Goal: Task Accomplishment & Management: Manage account settings

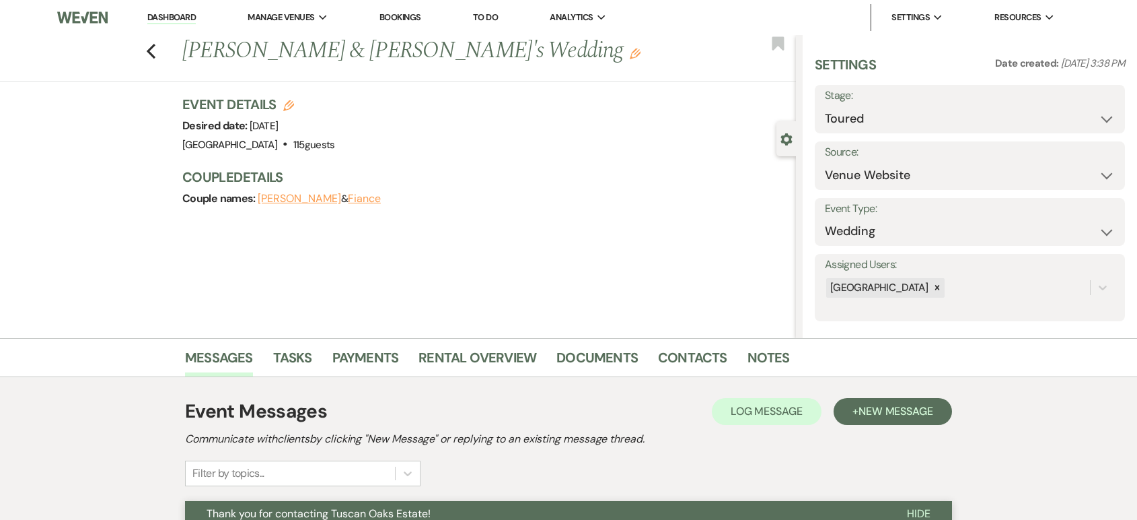
select select "5"
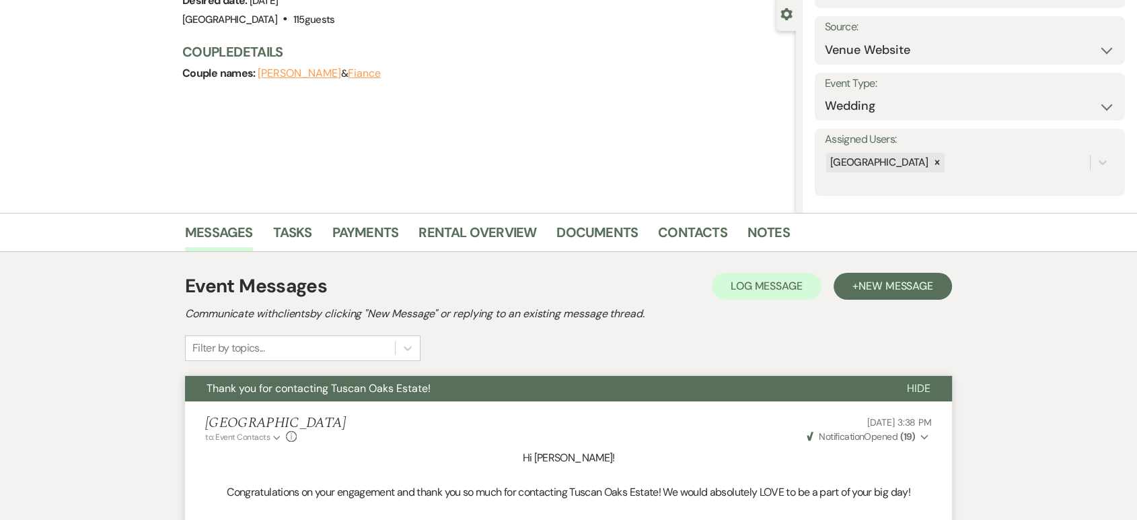
scroll to position [103, 0]
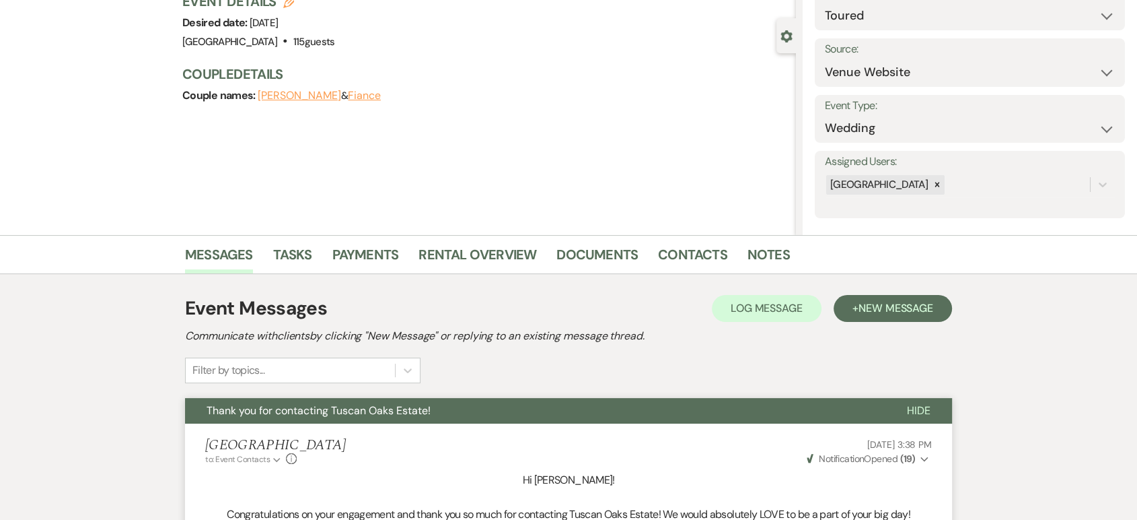
click at [505, 241] on li "Rental Overview" at bounding box center [488, 257] width 138 height 32
click at [504, 249] on link "Rental Overview" at bounding box center [478, 259] width 118 height 30
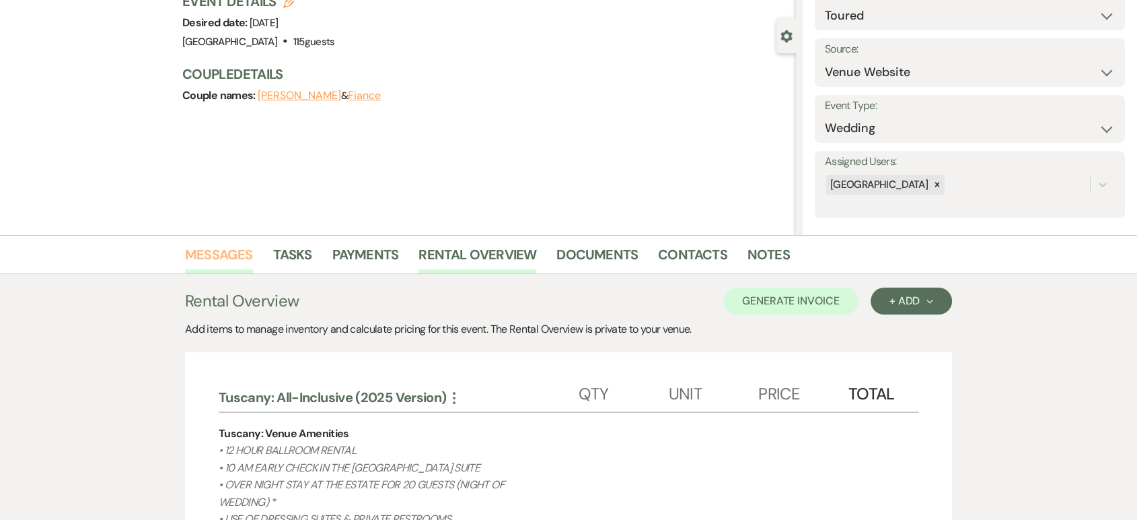
click at [223, 246] on link "Messages" at bounding box center [219, 259] width 68 height 30
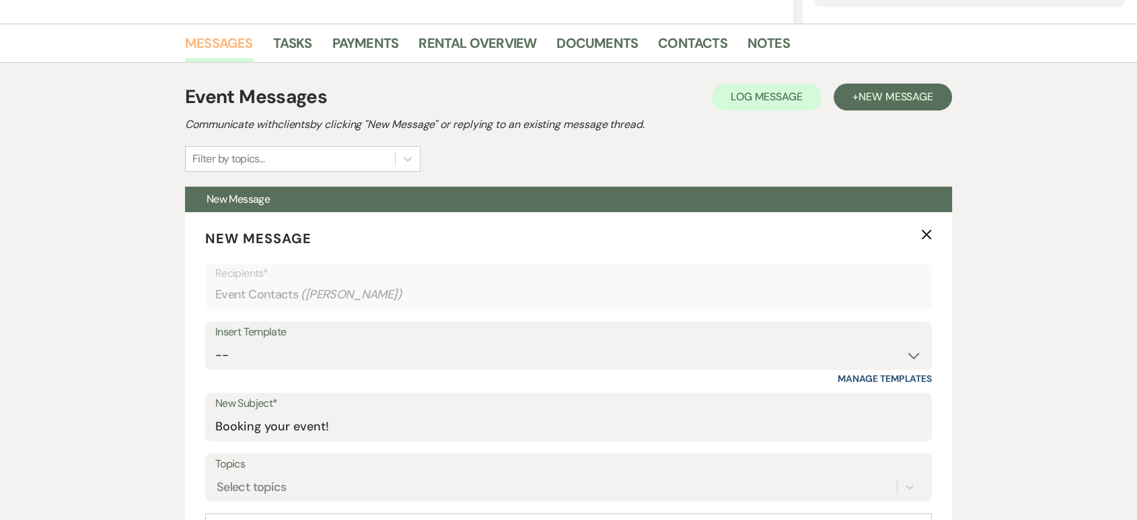
scroll to position [170, 0]
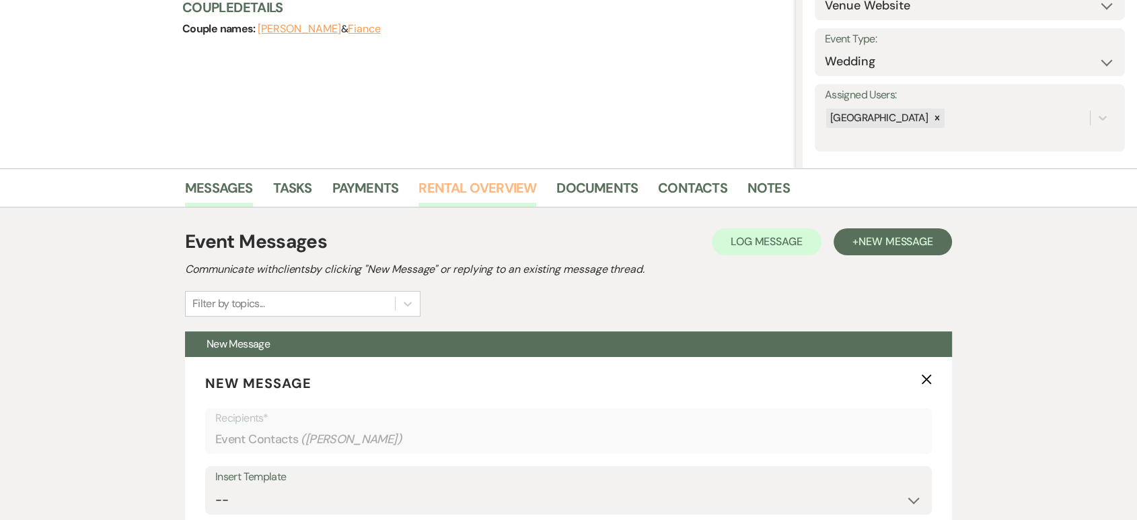
click at [465, 182] on link "Rental Overview" at bounding box center [478, 192] width 118 height 30
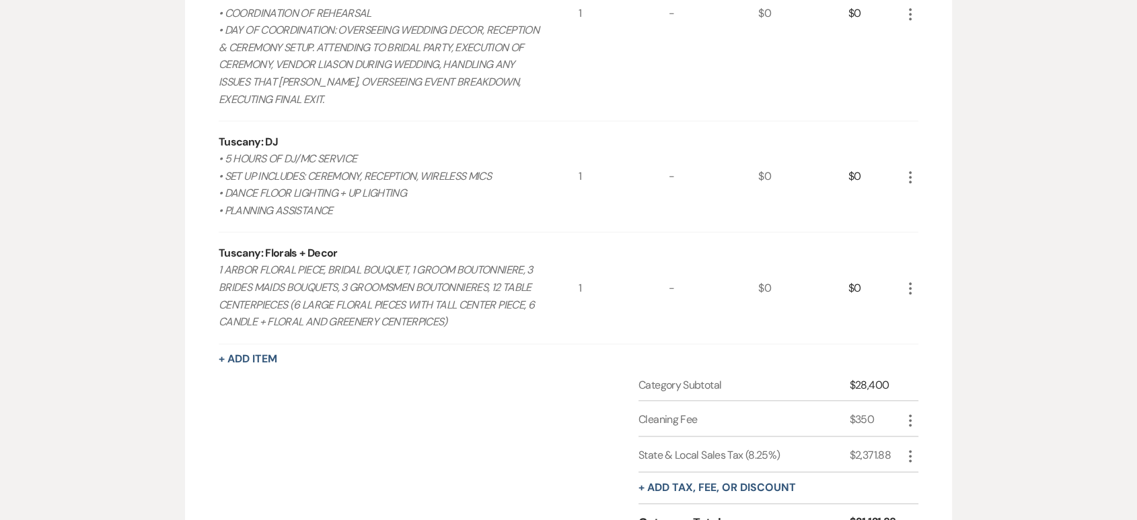
scroll to position [1730, 0]
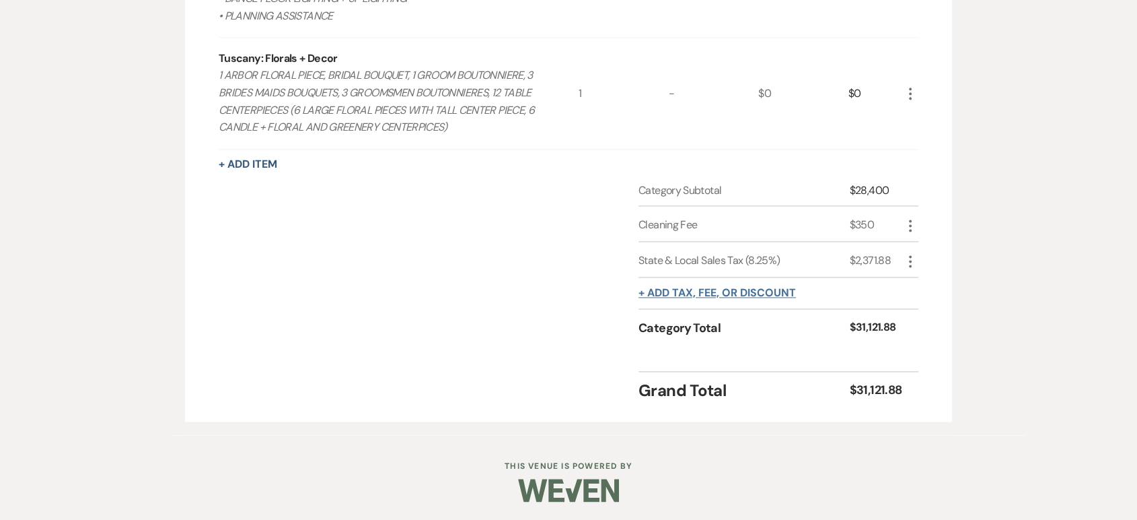
click at [667, 295] on button "+ Add tax, fee, or discount" at bounding box center [717, 292] width 157 height 11
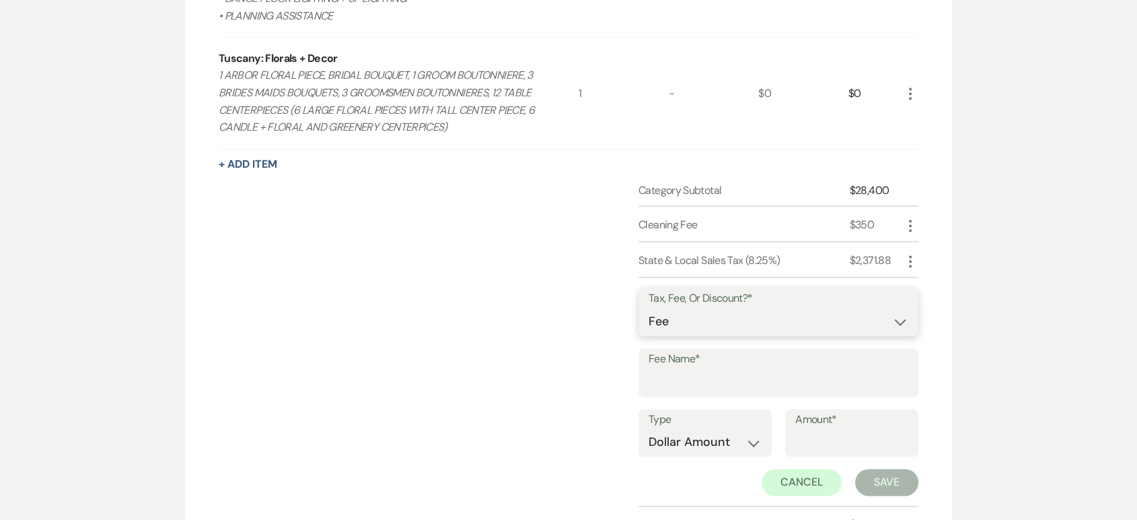
click at [669, 323] on select "Fee Discount Tax" at bounding box center [779, 321] width 260 height 26
select select "2"
click at [649, 308] on select "Fee Discount Tax" at bounding box center [779, 321] width 260 height 26
click at [665, 389] on input "Fee Name*" at bounding box center [779, 382] width 260 height 26
type input "early booking special"
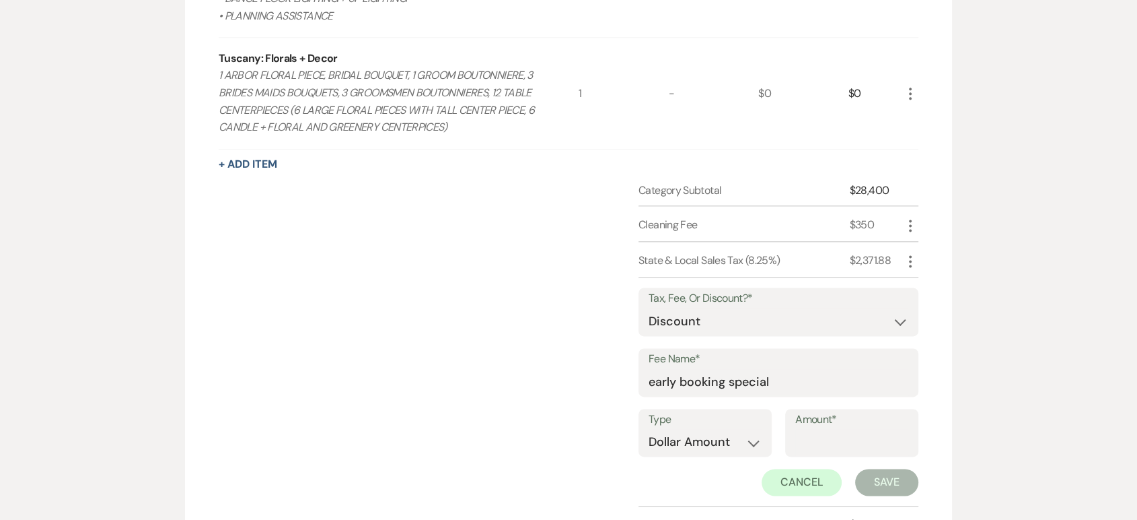
click at [787, 435] on div "Amount*" at bounding box center [851, 433] width 133 height 48
click at [800, 441] on input "Amount*" at bounding box center [852, 442] width 113 height 26
type input "1000"
click at [884, 472] on button "Save" at bounding box center [886, 481] width 63 height 27
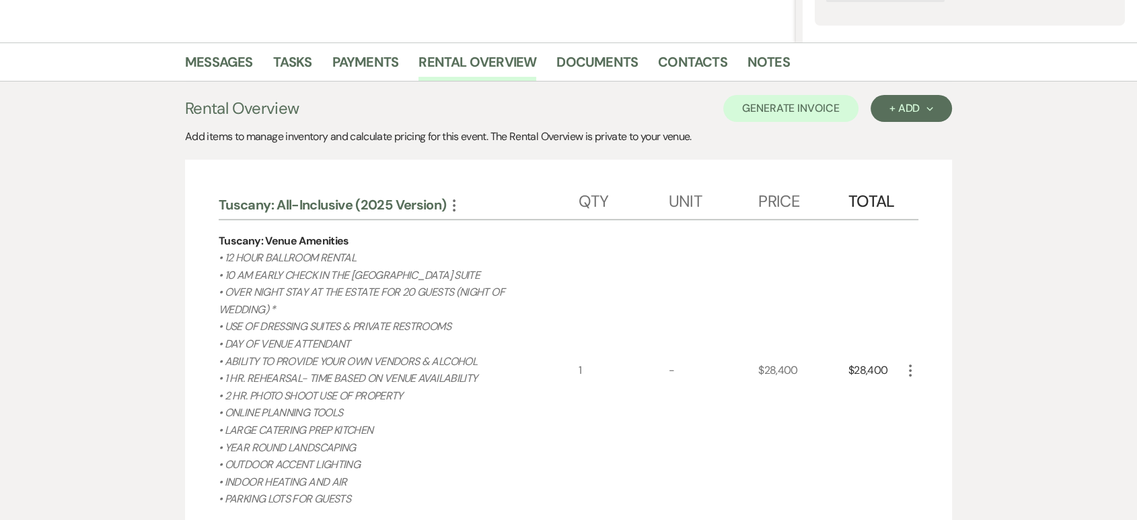
scroll to position [307, 0]
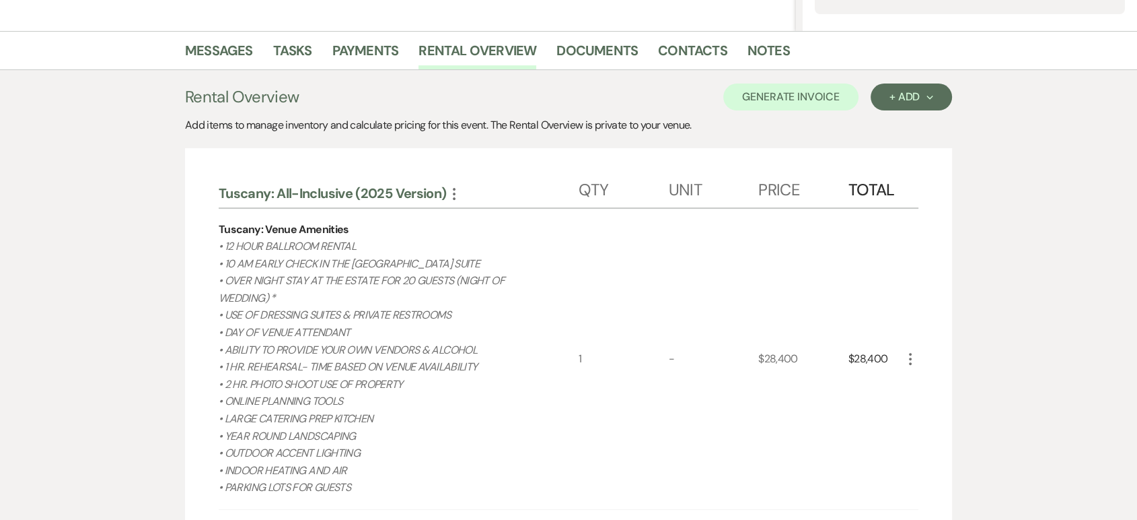
click at [485, 350] on p "• 12 HOUR BALLROOM RENTAL • 10 AM EARLY CHECK IN THE [GEOGRAPHIC_DATA] SUITE • …" at bounding box center [381, 367] width 324 height 258
click at [476, 357] on p "• 12 HOUR BALLROOM RENTAL • 10 AM EARLY CHECK IN THE [GEOGRAPHIC_DATA] SUITE • …" at bounding box center [381, 367] width 324 height 258
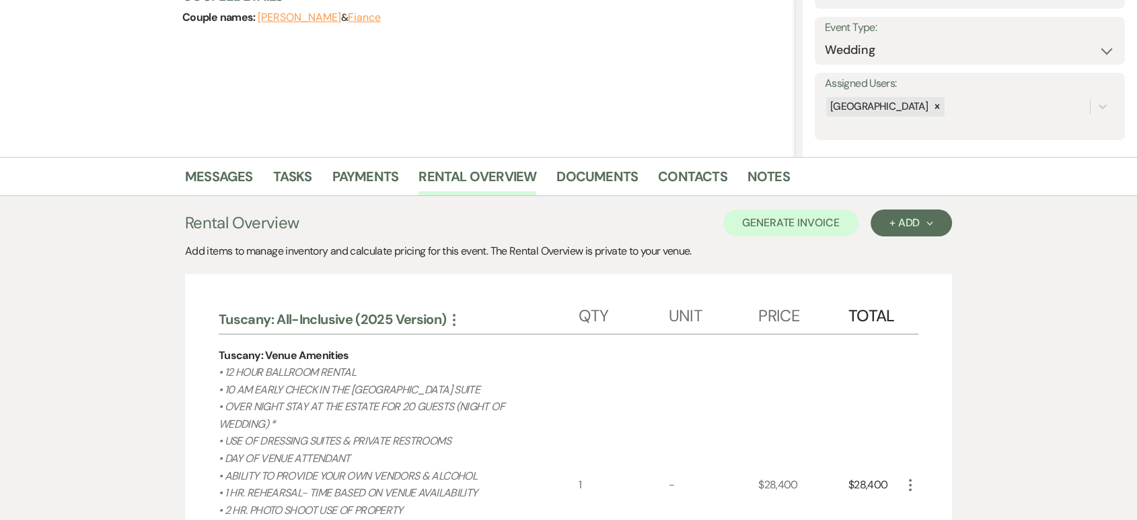
scroll to position [227, 0]
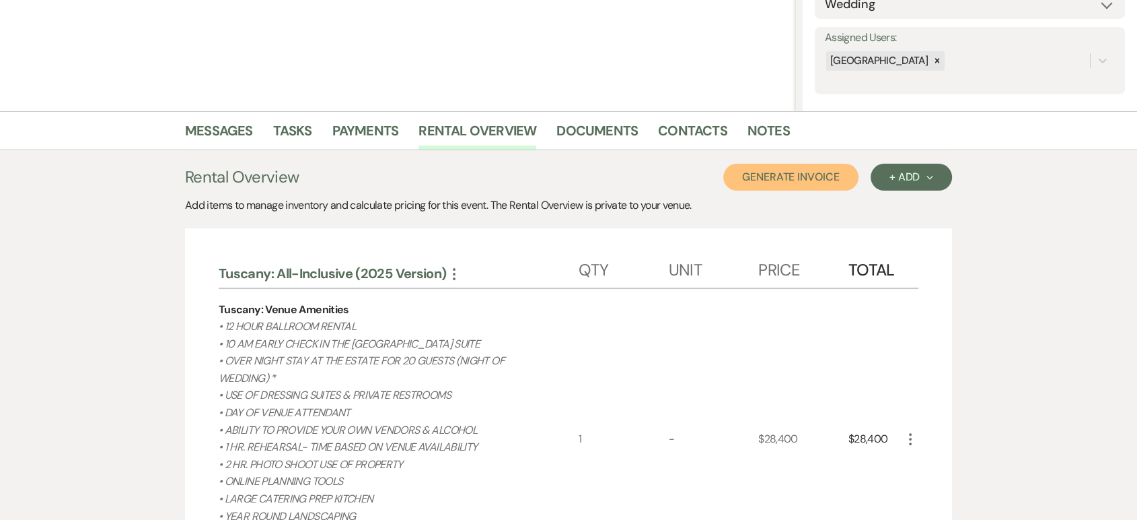
click at [782, 184] on button "Generate Invoice" at bounding box center [791, 177] width 135 height 27
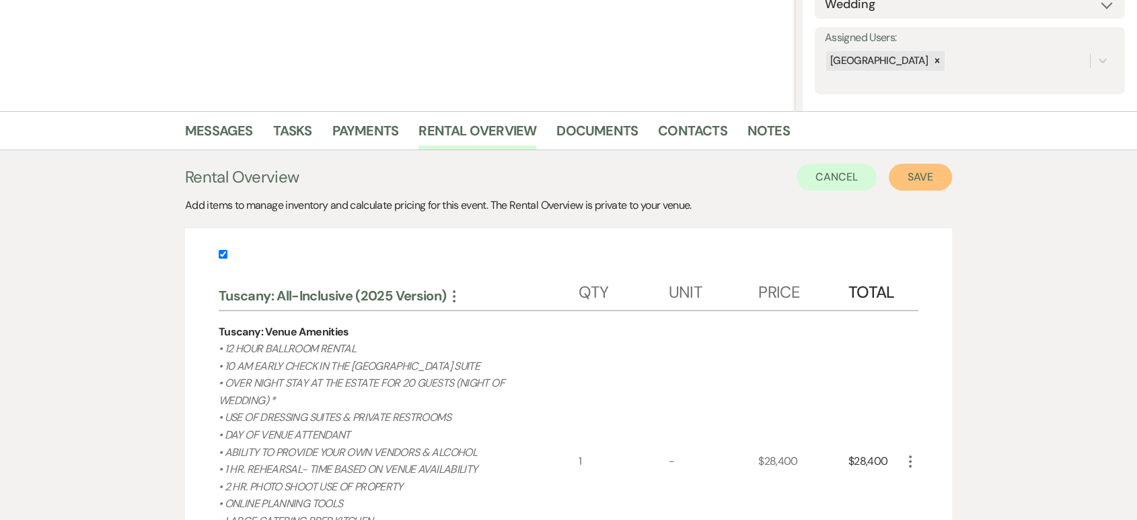
click at [903, 178] on button "Save" at bounding box center [920, 177] width 63 height 27
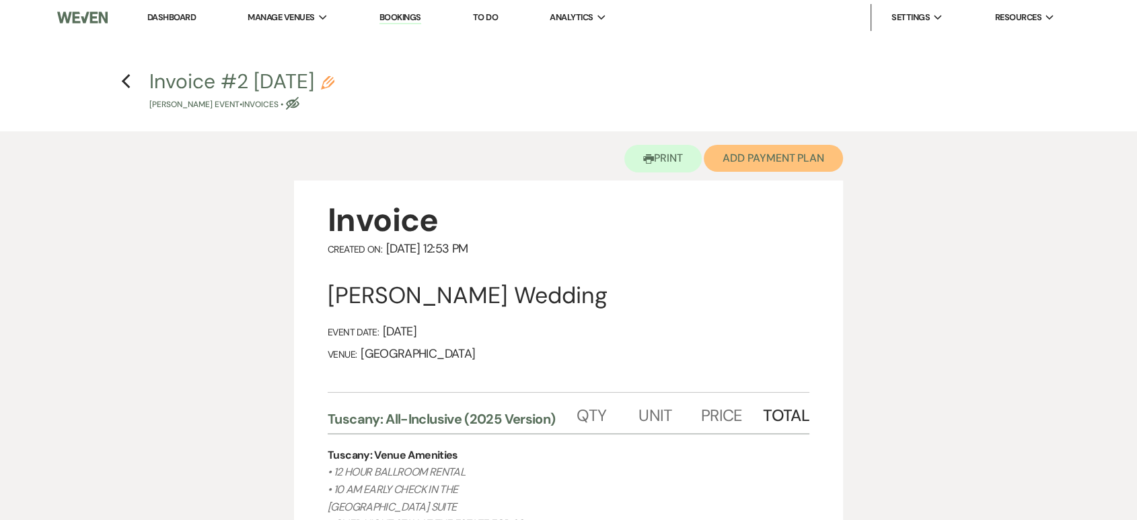
click at [777, 153] on button "Add Payment Plan" at bounding box center [773, 158] width 139 height 27
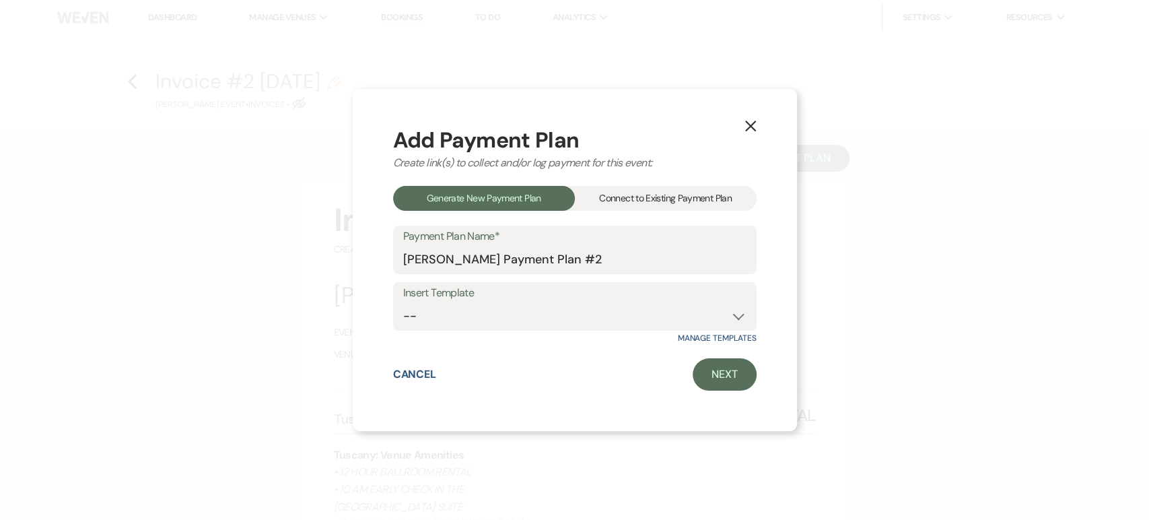
click at [688, 205] on div "Connect to Existing Payment Plan" at bounding box center [666, 198] width 182 height 25
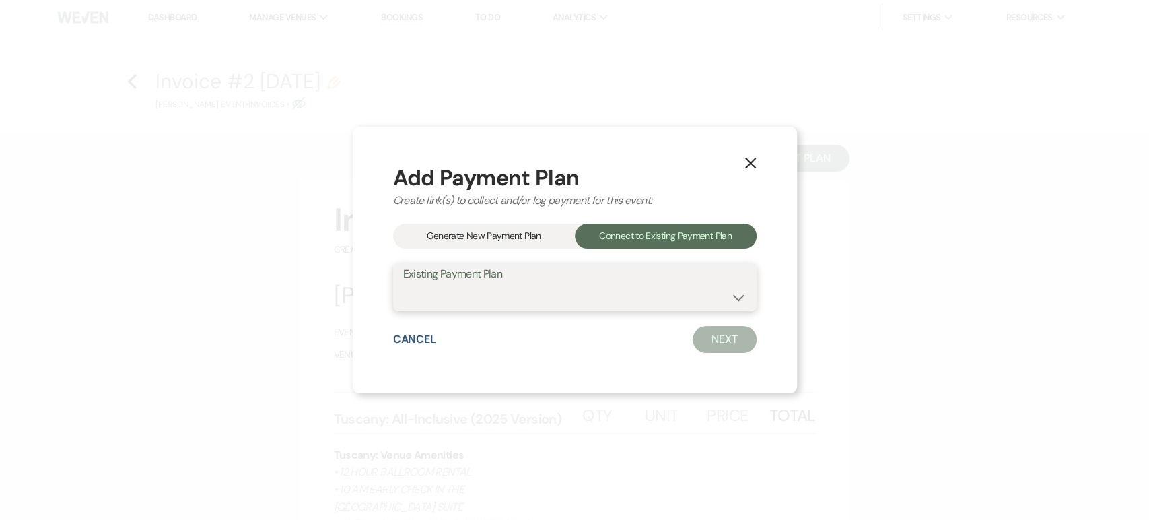
click at [711, 295] on select "[PERSON_NAME] Payment Plan #1" at bounding box center [574, 296] width 343 height 26
select select "25333"
click at [403, 283] on select "[PERSON_NAME] Payment Plan #1" at bounding box center [574, 296] width 343 height 26
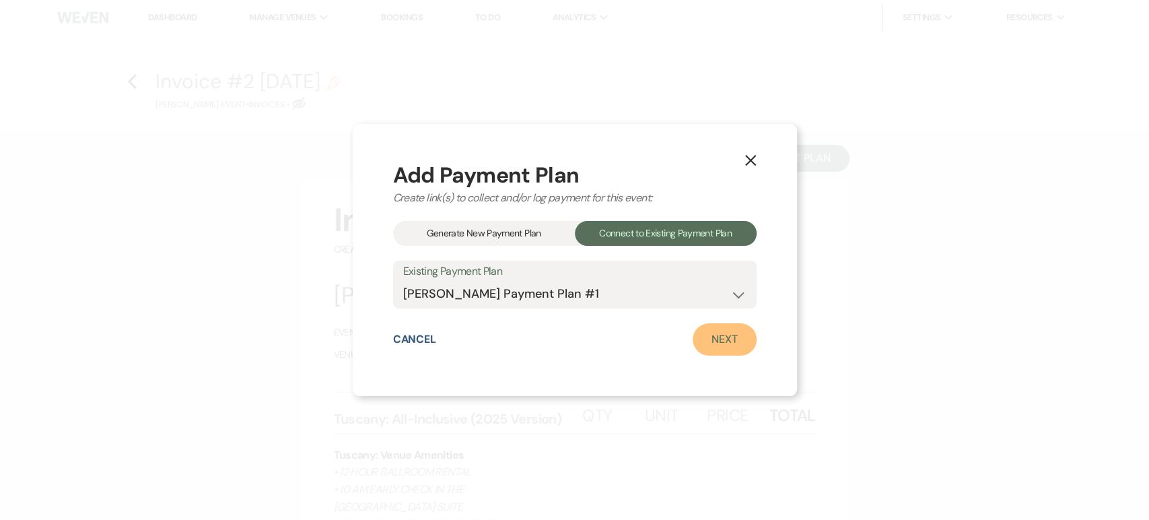
click at [703, 343] on link "Next" at bounding box center [725, 339] width 64 height 32
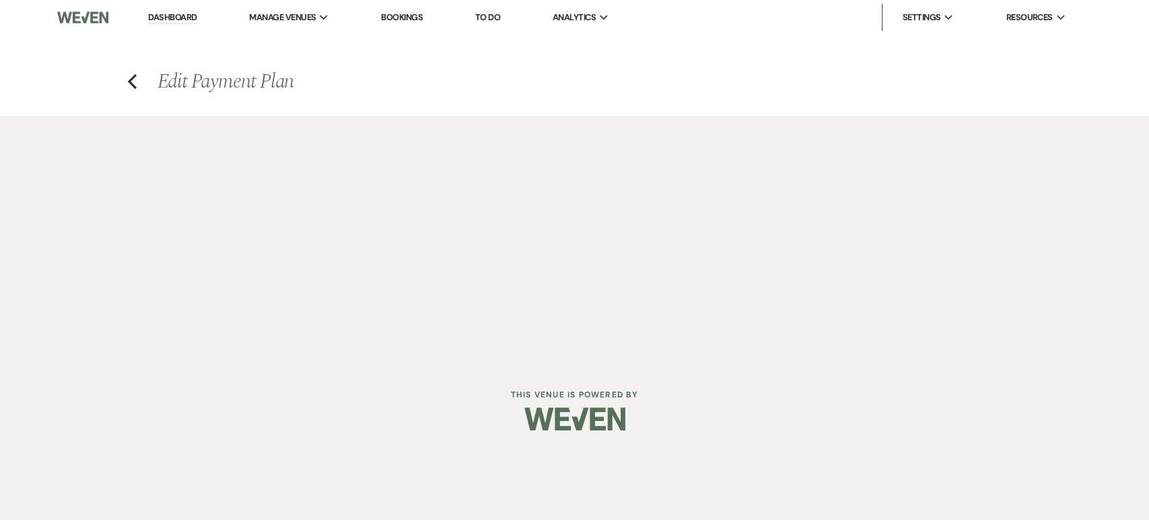
select select "28487"
select select "2"
select select "flat"
select select "true"
select select "both"
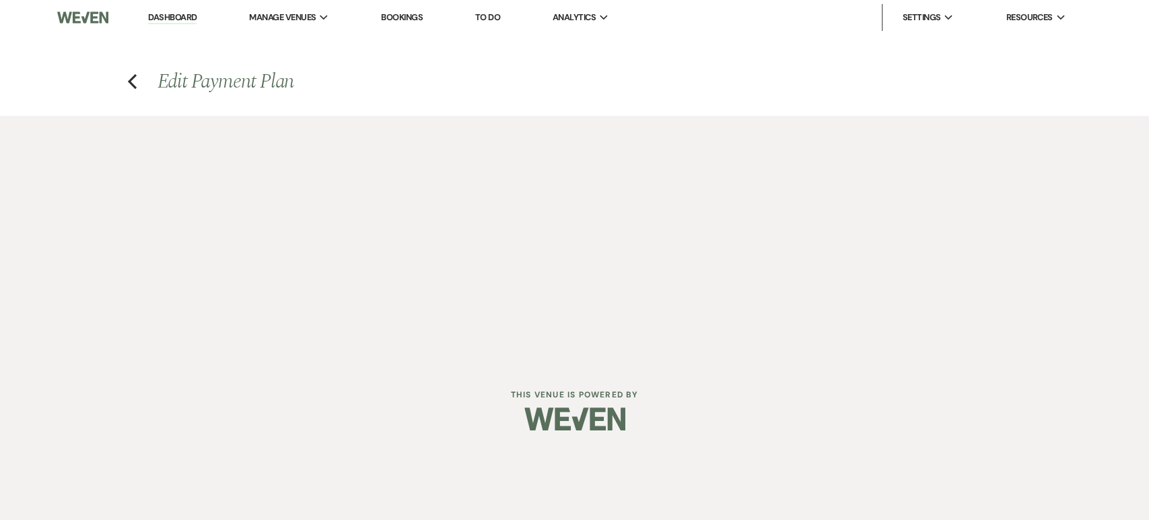
select select "daily"
select select "days"
select select "afterDueDate"
select select "complete"
select select "2"
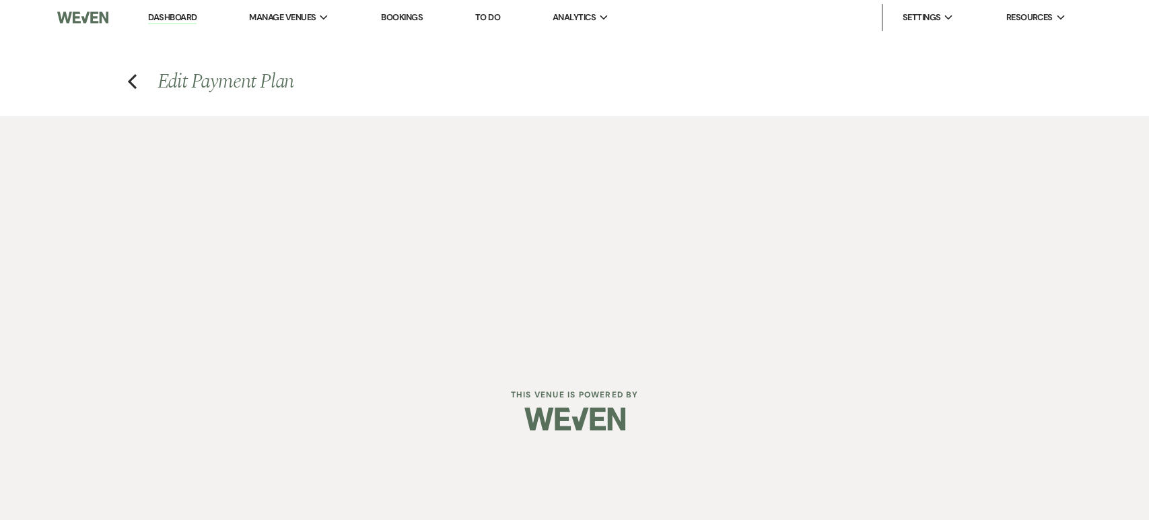
select select "flat"
select select "true"
select select "client"
select select "weeks"
select select "both"
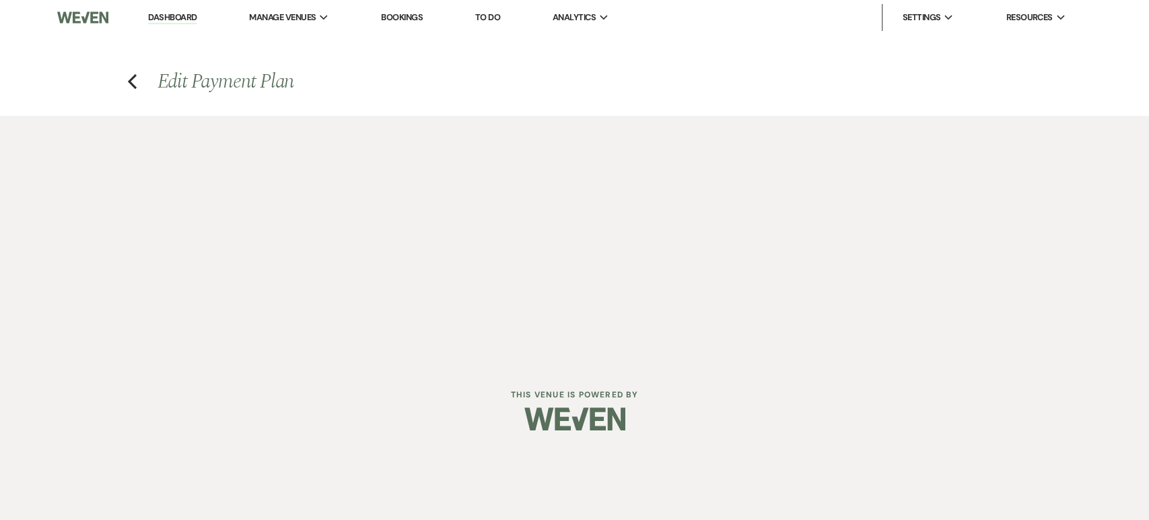
select select "daily"
select select "days"
select select "afterDueDate"
select select "complete"
select select "2"
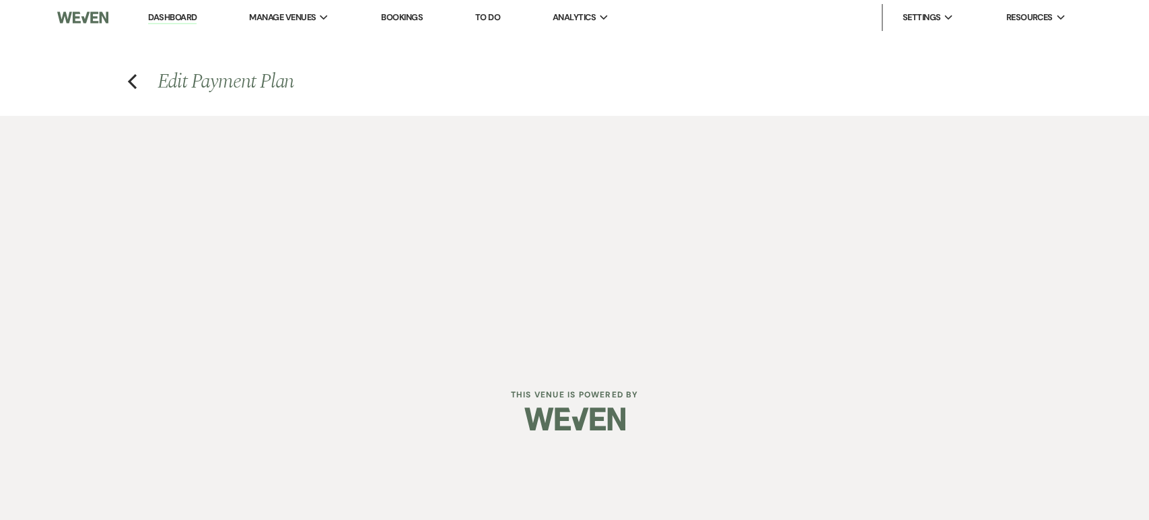
select select "flat"
select select "true"
select select "client"
select select "weeks"
select select "both"
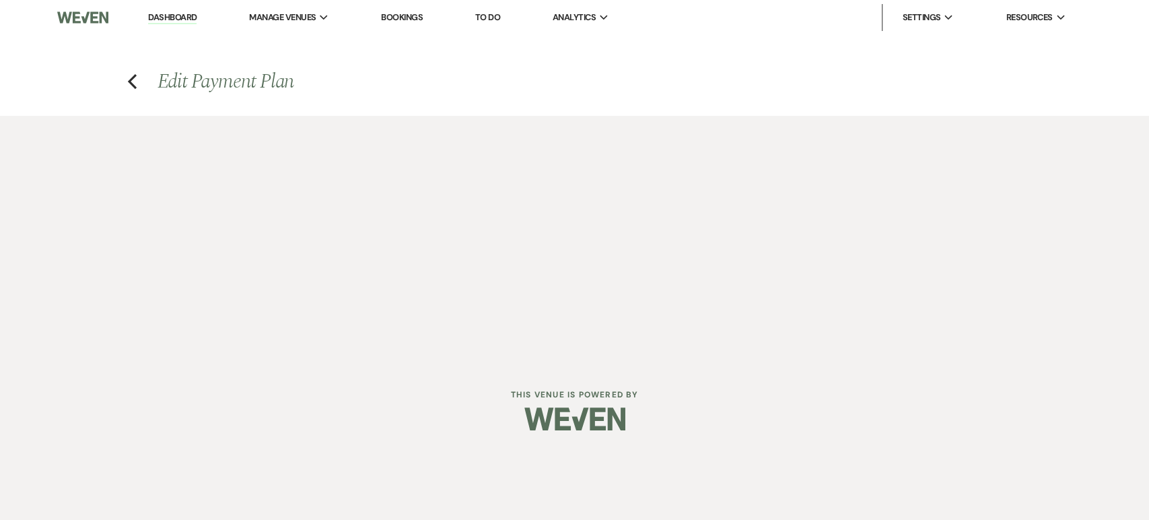
select select "daily"
select select "days"
select select "afterDueDate"
select select "complete"
select select "2"
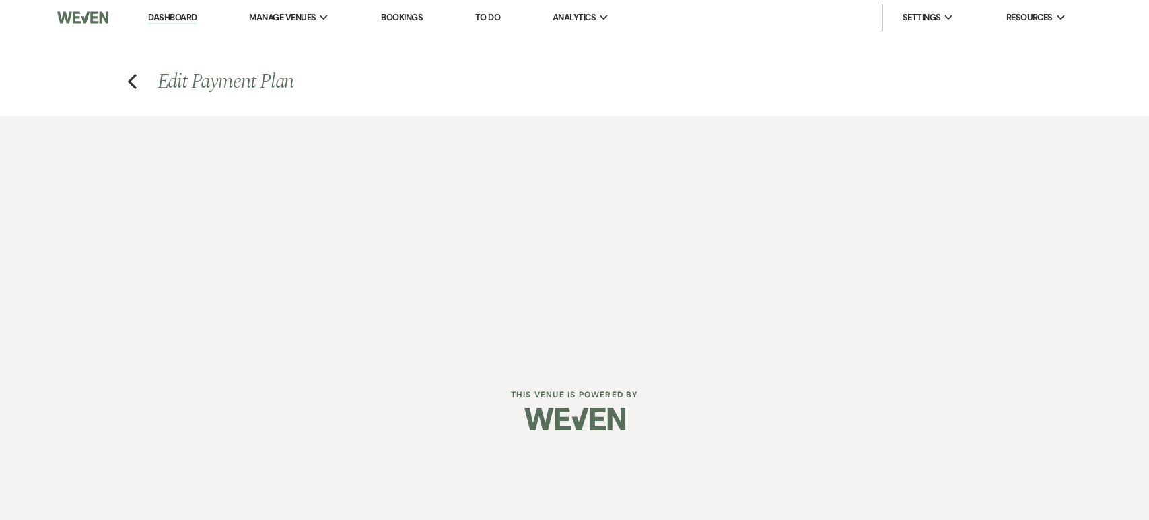
select select "flat"
select select "true"
select select "client"
select select "weeks"
select select "both"
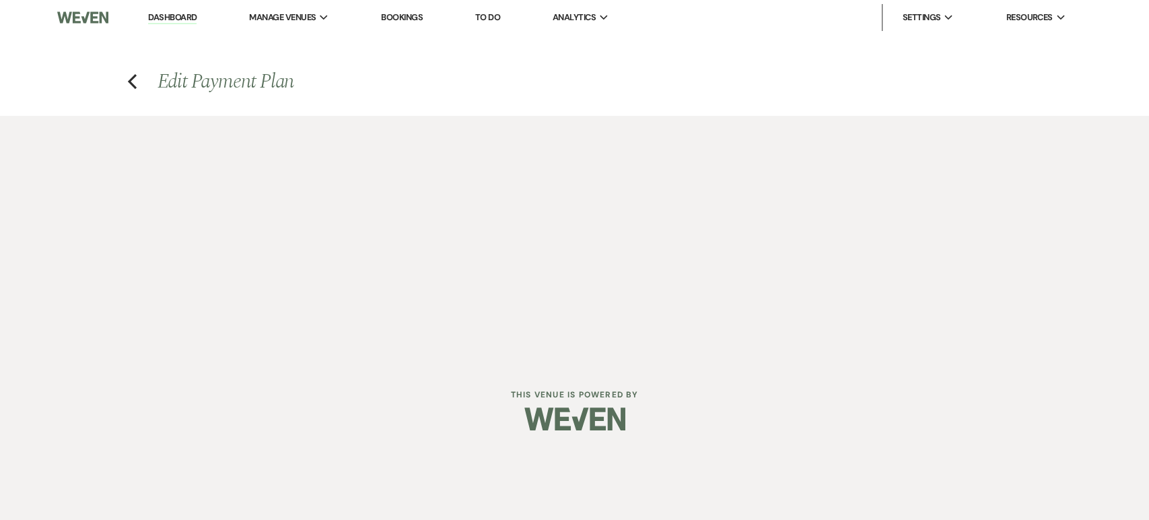
select select "daily"
select select "days"
select select "afterDueDate"
select select "complete"
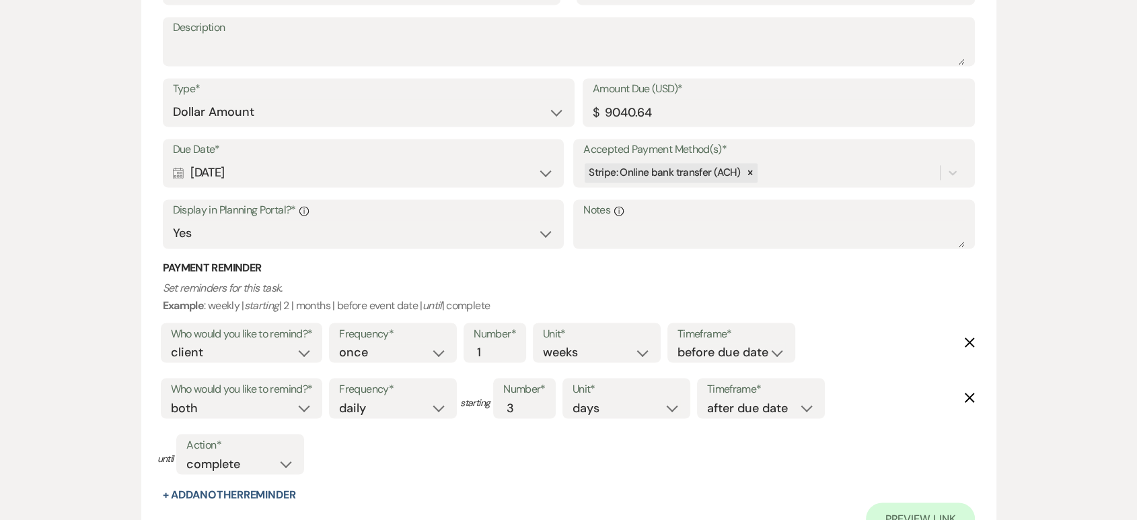
scroll to position [2283, 0]
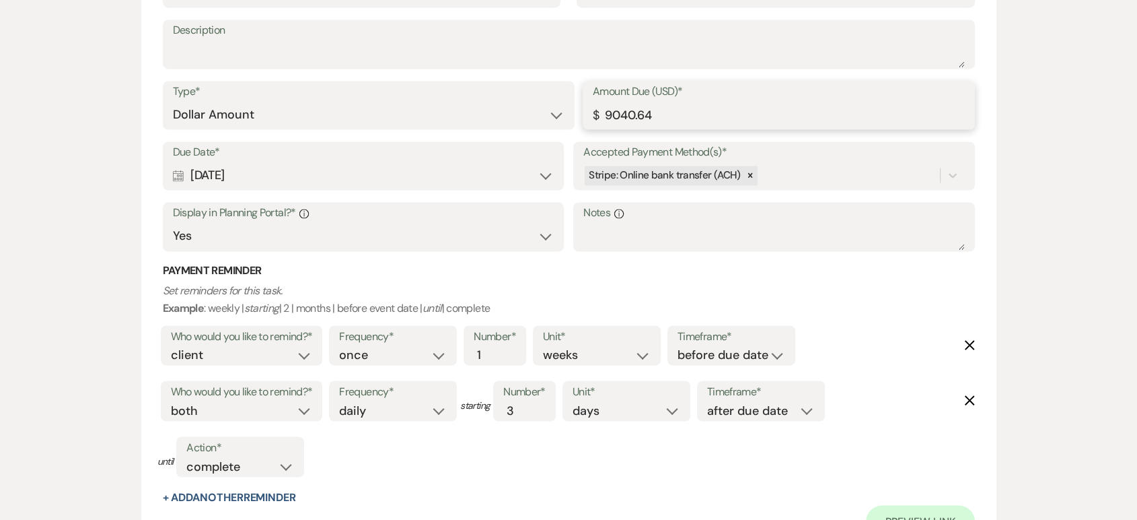
click at [676, 109] on input "9040.64" at bounding box center [779, 115] width 372 height 26
type input "9"
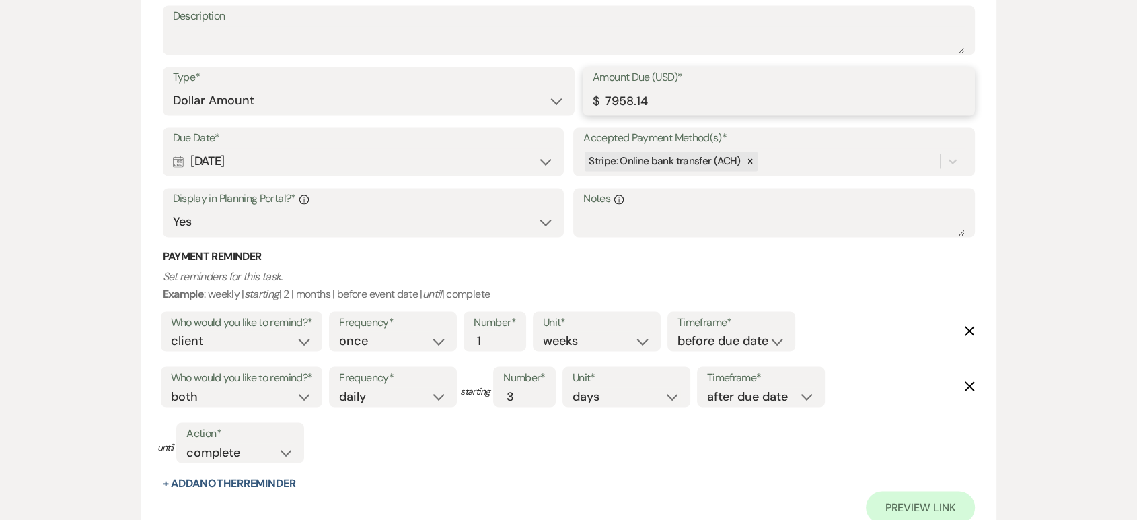
scroll to position [2477, 0]
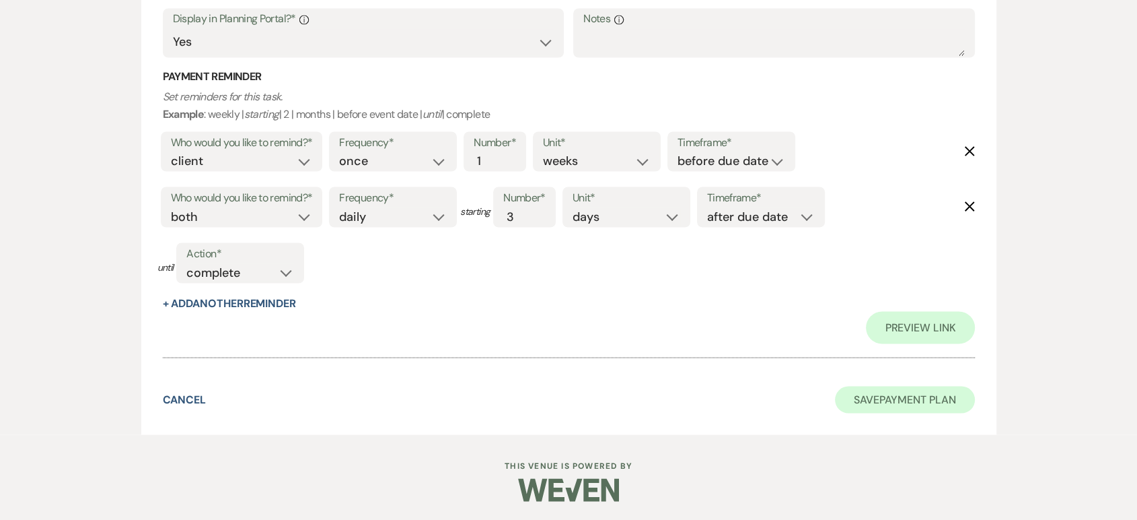
type input "7958.14"
click at [868, 392] on button "Save Payment Plan" at bounding box center [905, 399] width 140 height 27
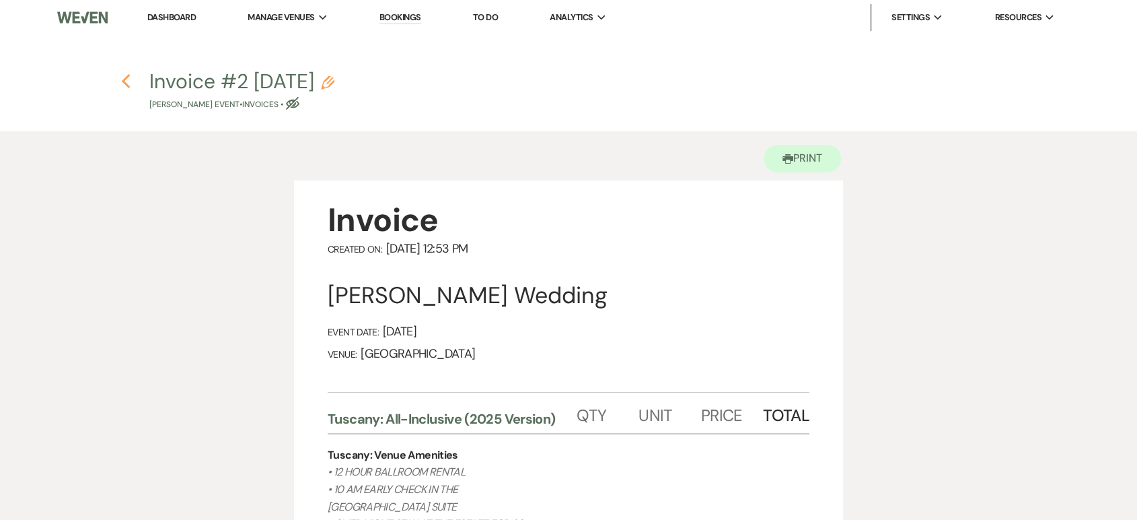
click at [125, 75] on icon "Previous" at bounding box center [126, 81] width 10 height 16
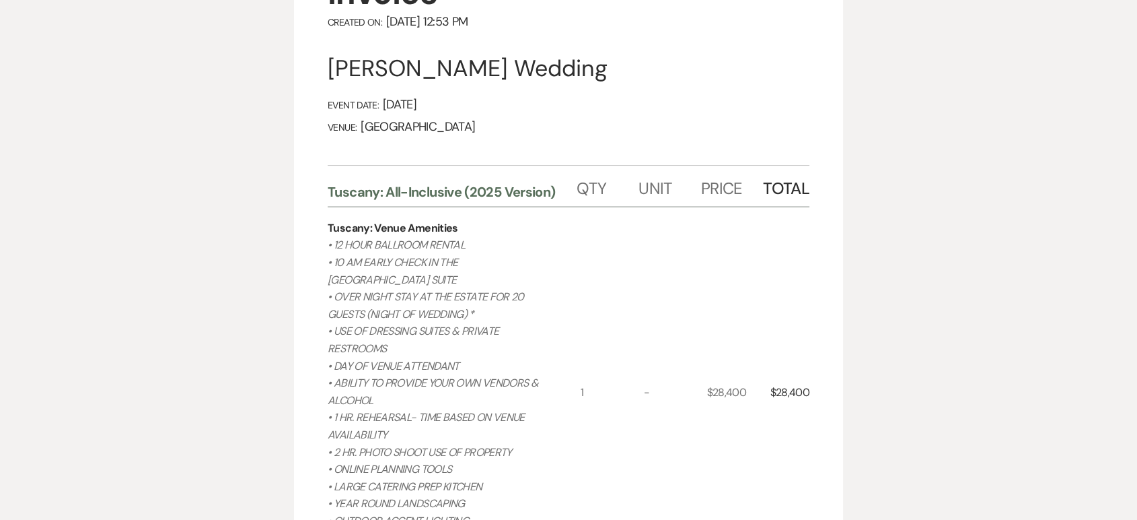
select select "5"
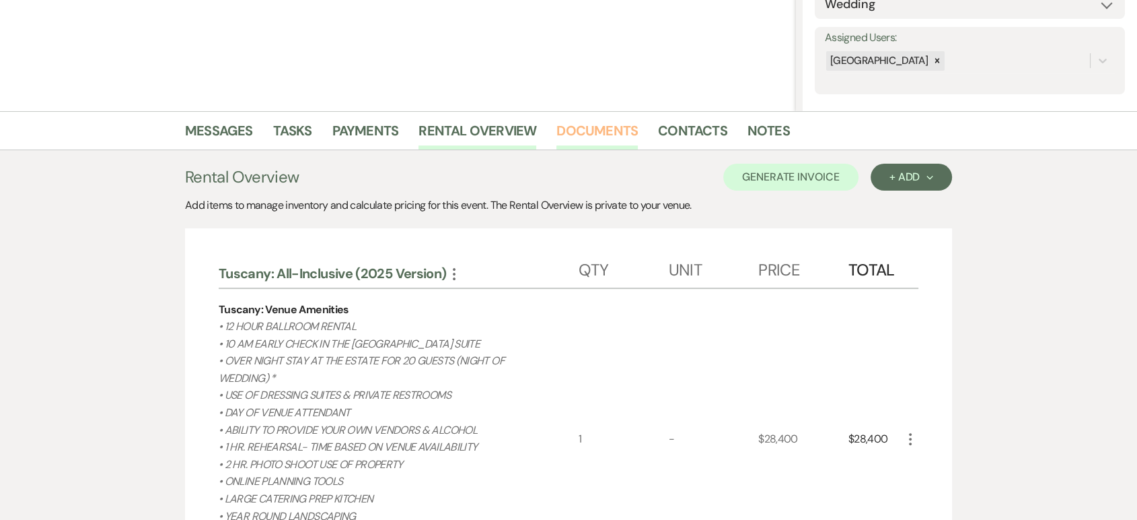
click at [593, 141] on link "Documents" at bounding box center [597, 135] width 81 height 30
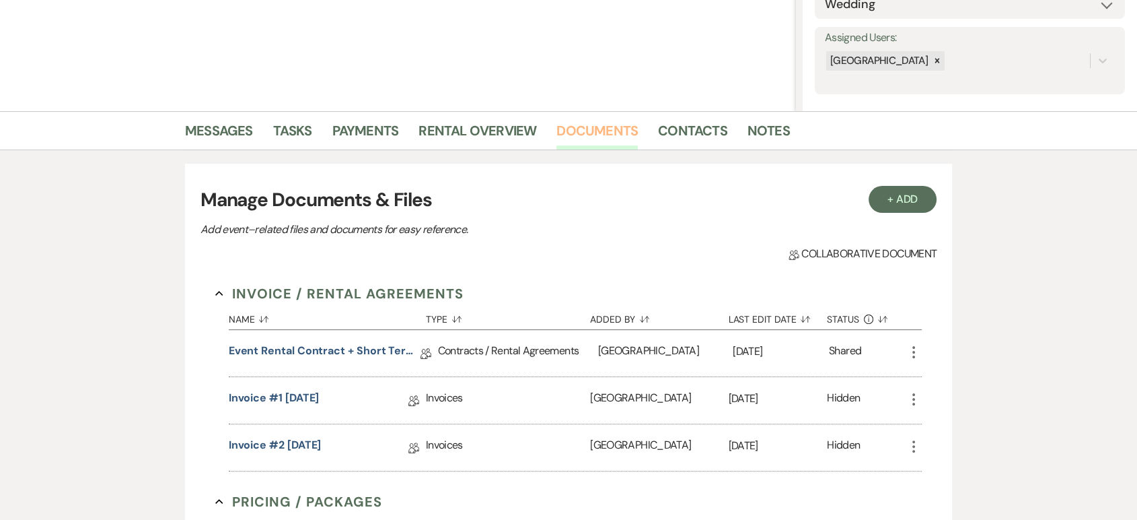
scroll to position [388, 0]
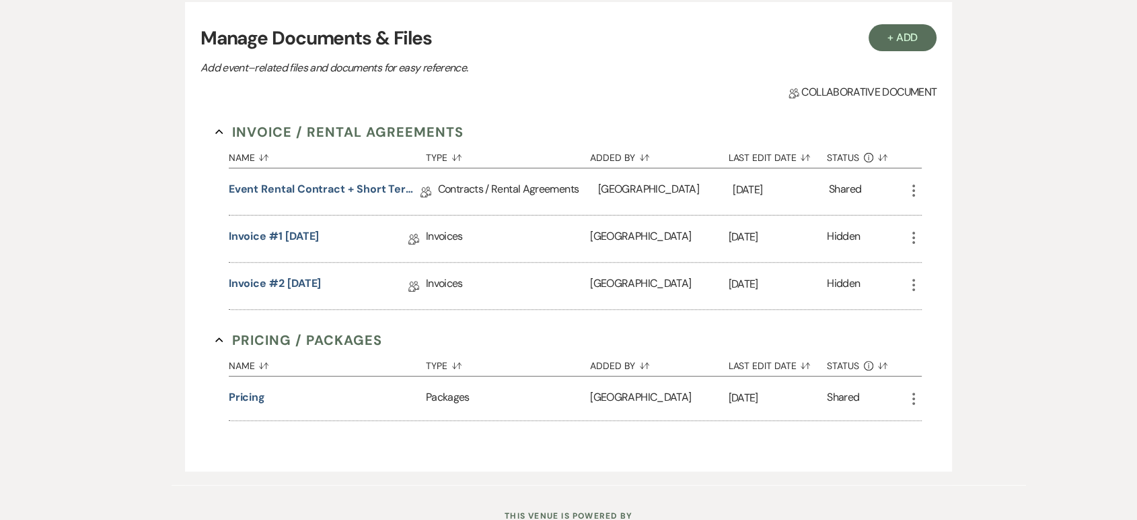
click at [915, 230] on icon "More" at bounding box center [914, 238] width 16 height 16
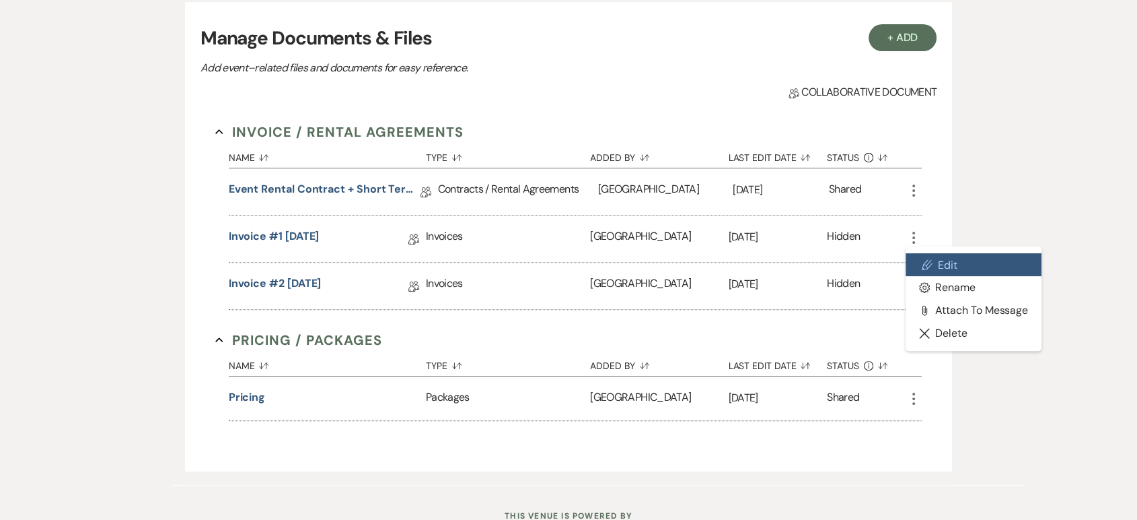
click at [924, 264] on use at bounding box center [928, 265] width 10 height 10
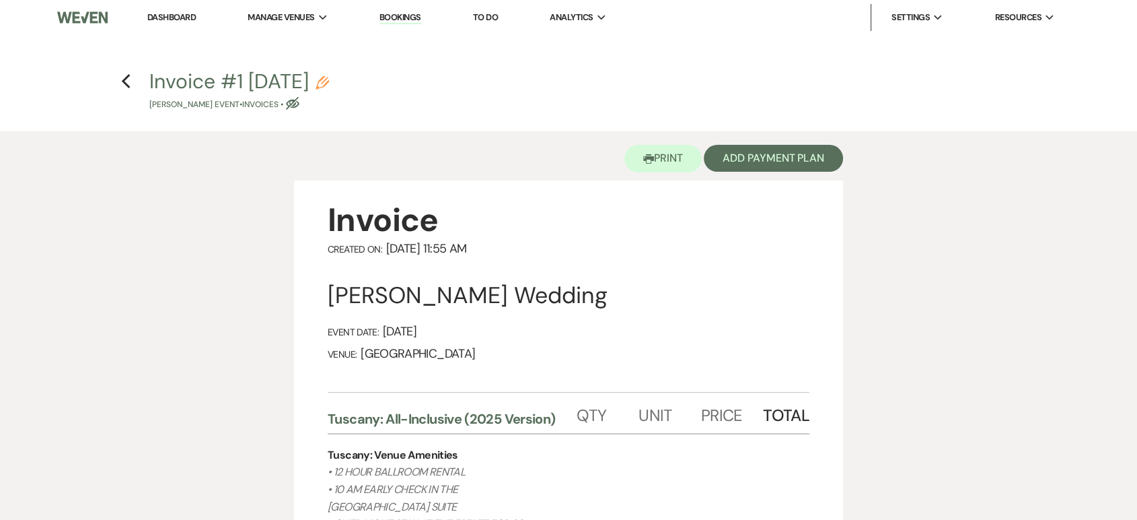
click at [329, 79] on use "button" at bounding box center [322, 82] width 13 height 13
select select "22"
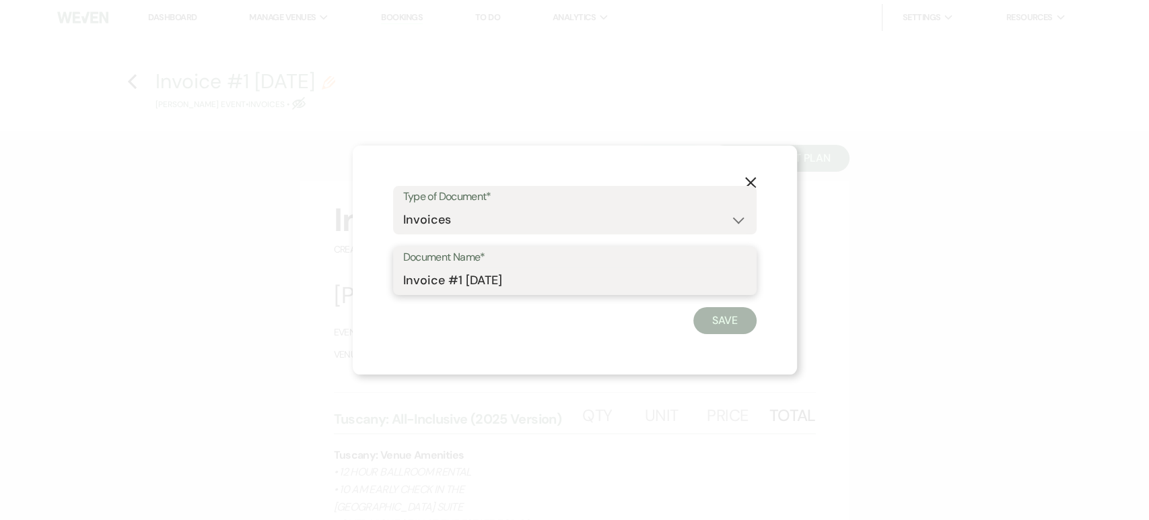
click at [407, 273] on input "Invoice #1 [DATE]" at bounding box center [574, 280] width 343 height 26
click at [408, 281] on input "IVoid nvoice #1 [DATE]" at bounding box center [574, 280] width 343 height 26
click at [438, 277] on input "Void nvoice #1 [DATE]" at bounding box center [574, 280] width 343 height 26
type input "Void invoice #1 [DATE]"
click at [703, 312] on button "Save" at bounding box center [724, 320] width 63 height 27
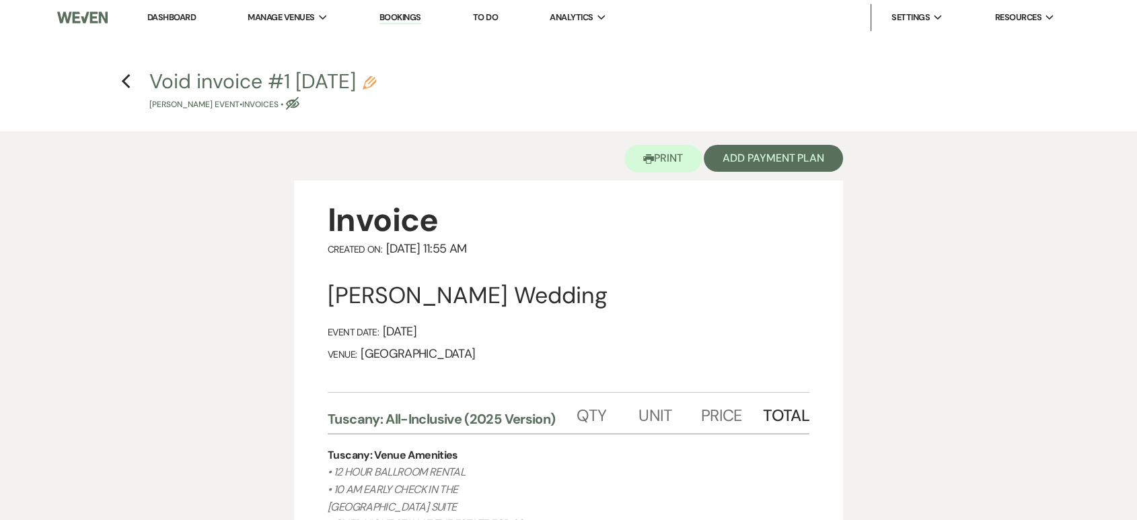
click at [134, 79] on h4 "Previous Void invoice #1 [DATE] Pencil [PERSON_NAME] Event • Invoices • Eye Blo…" at bounding box center [568, 89] width 969 height 44
click at [125, 78] on use "button" at bounding box center [125, 81] width 9 height 15
select select "5"
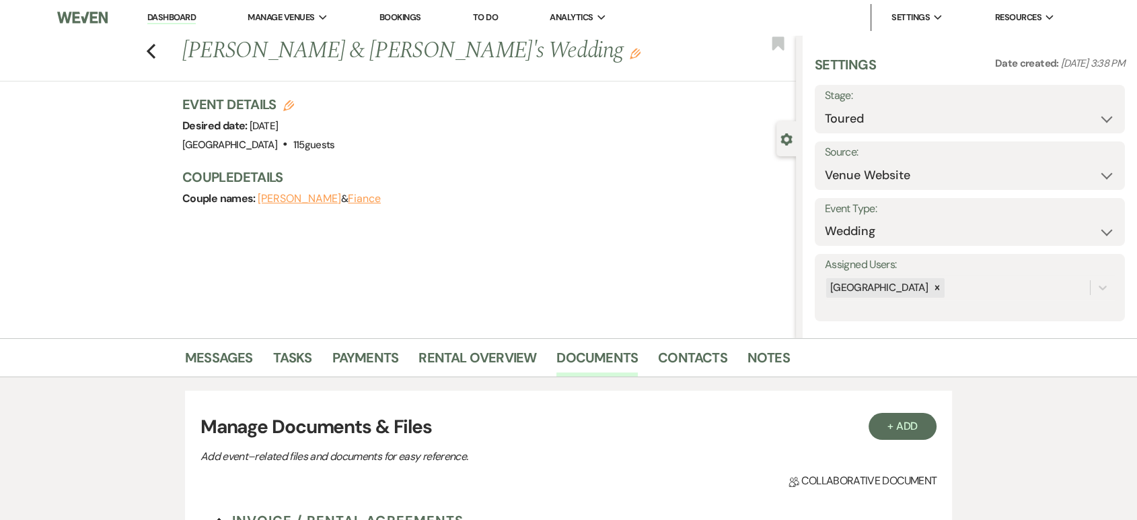
scroll to position [388, 0]
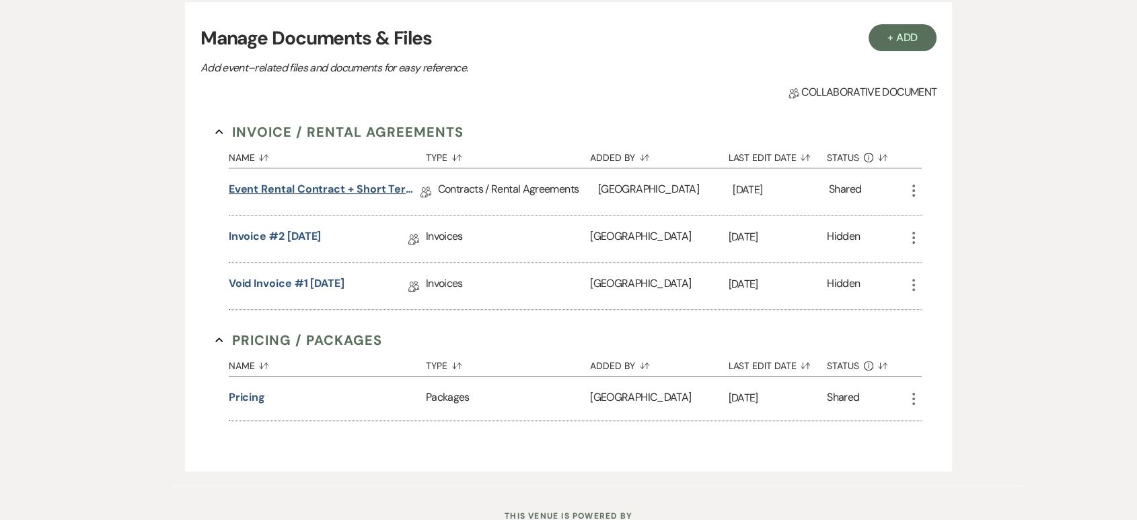
click at [376, 184] on link "Event Rental Contract + Short Term Lease" at bounding box center [325, 191] width 192 height 21
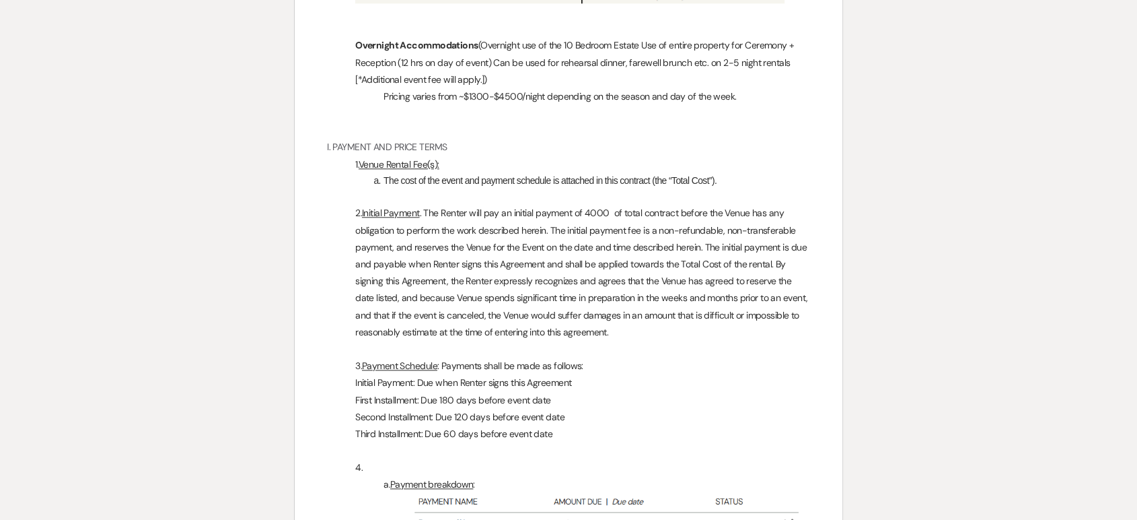
scroll to position [1722, 0]
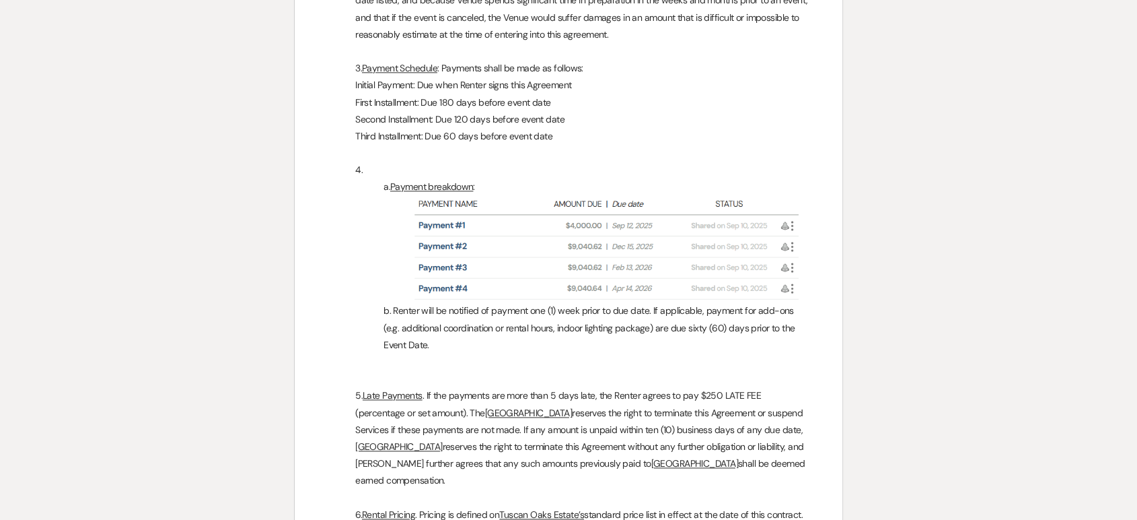
click at [806, 302] on img at bounding box center [611, 249] width 398 height 107
click at [417, 275] on img at bounding box center [611, 249] width 398 height 107
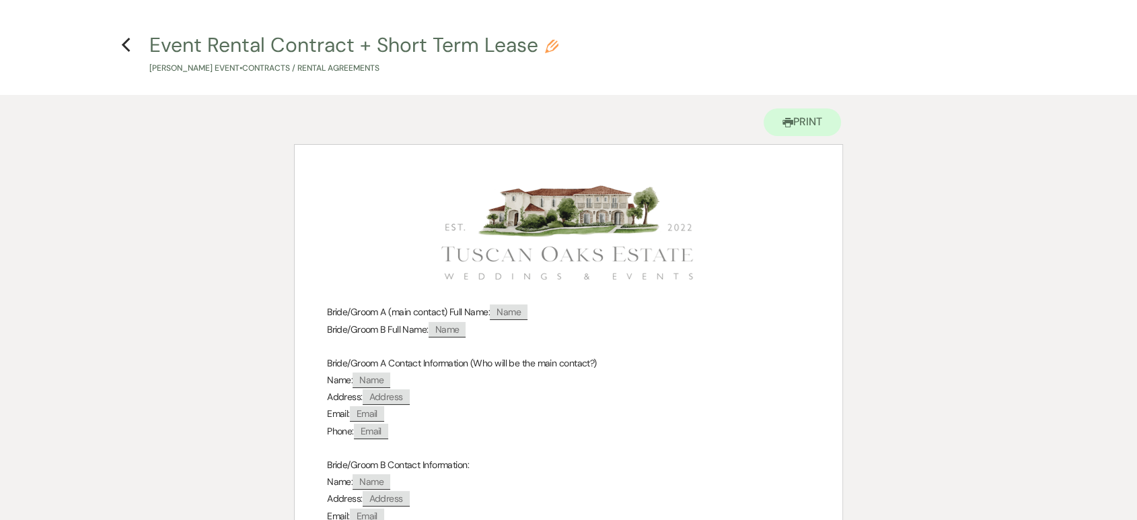
scroll to position [0, 0]
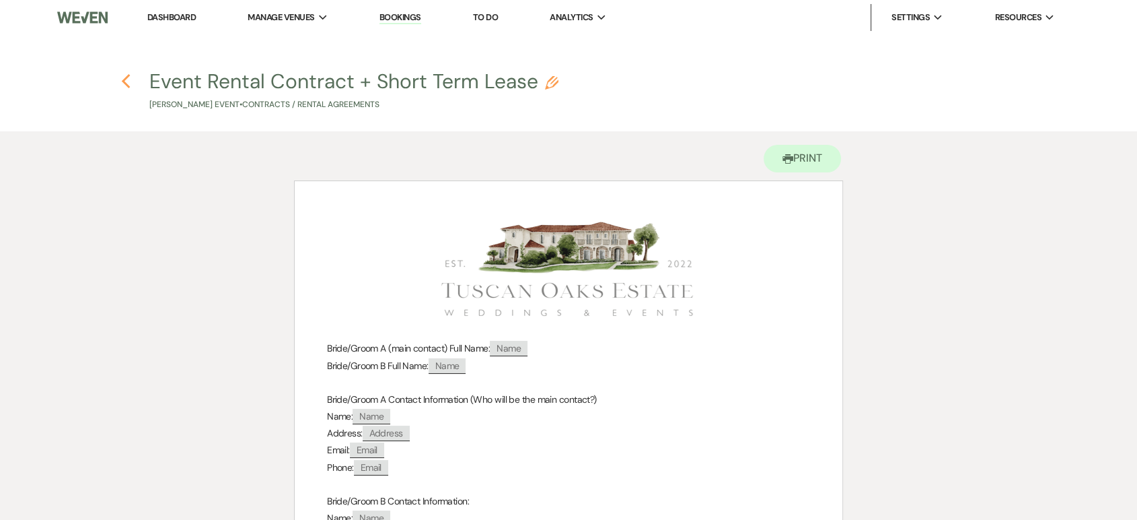
click at [124, 77] on icon "Previous" at bounding box center [126, 81] width 10 height 16
select select "5"
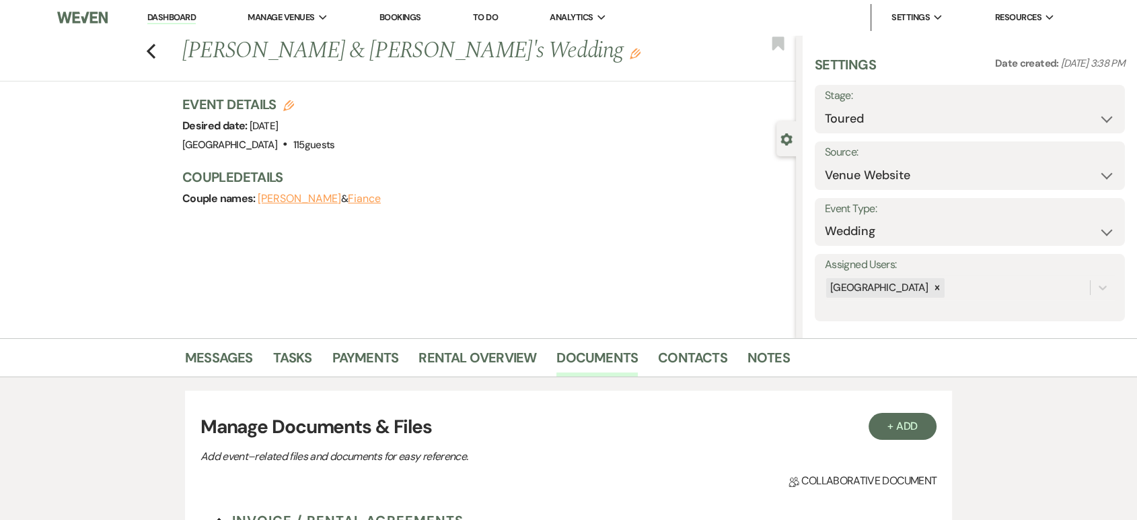
scroll to position [388, 0]
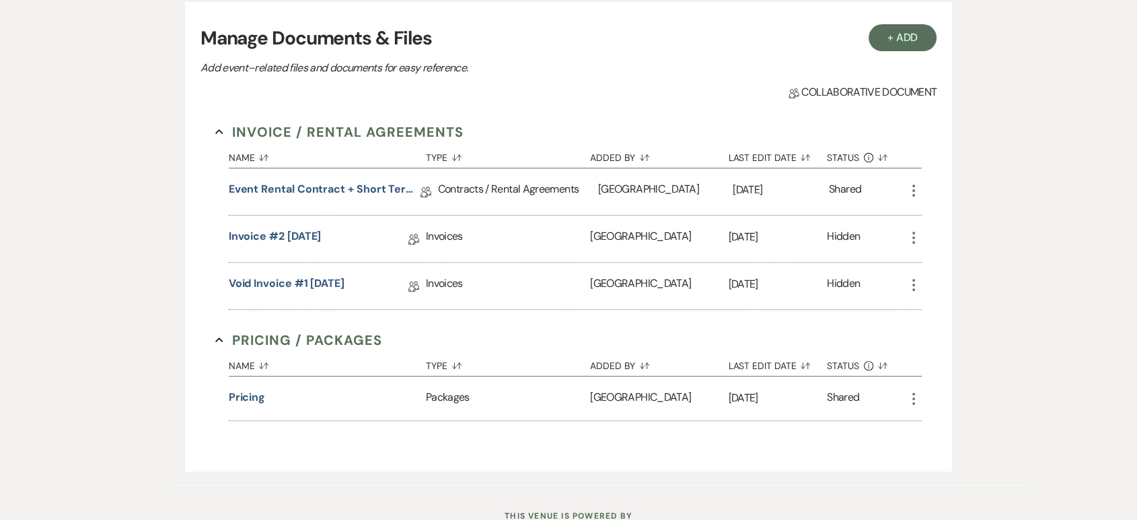
click at [918, 192] on icon "More" at bounding box center [914, 190] width 16 height 16
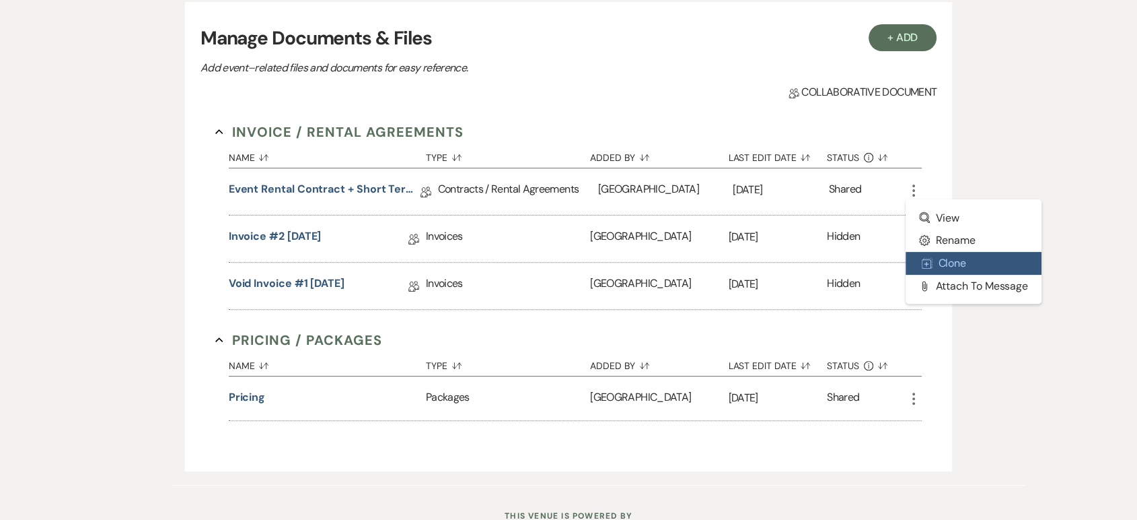
click at [956, 262] on button "Duplicate Clone" at bounding box center [974, 263] width 136 height 23
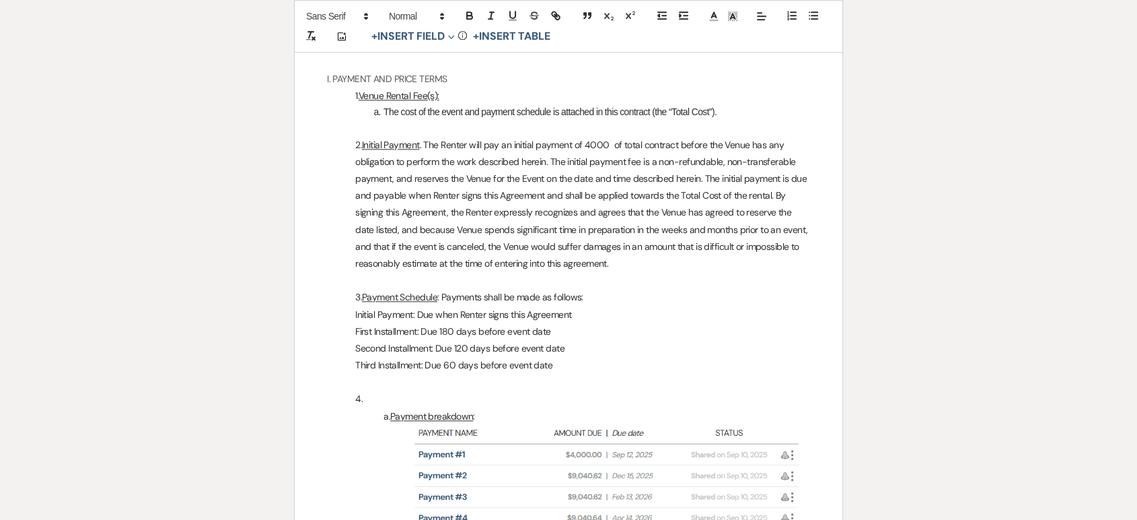
scroll to position [1793, 0]
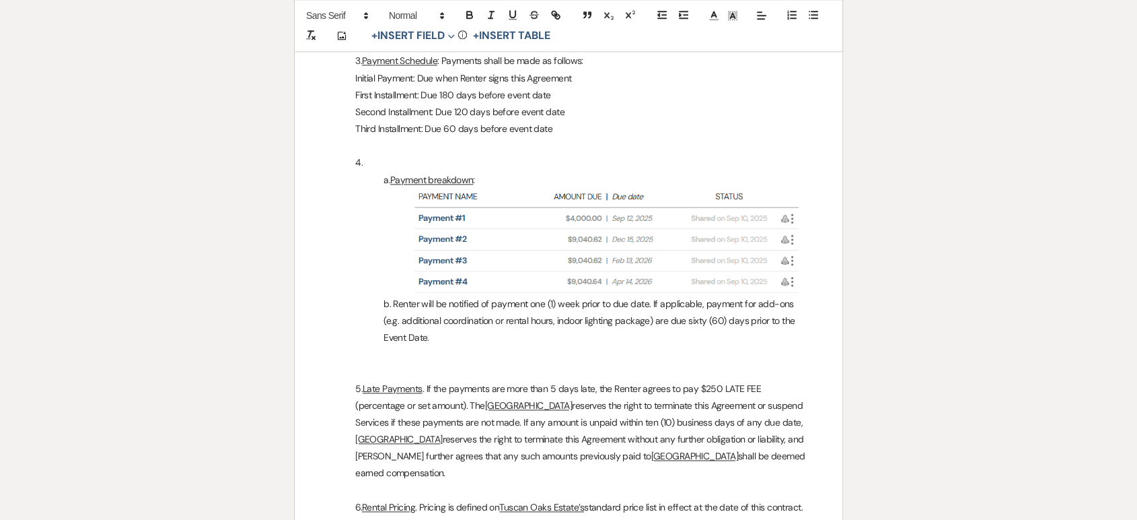
click at [810, 295] on img at bounding box center [611, 241] width 398 height 107
click at [802, 295] on img at bounding box center [611, 241] width 398 height 107
click at [788, 291] on img at bounding box center [611, 241] width 398 height 107
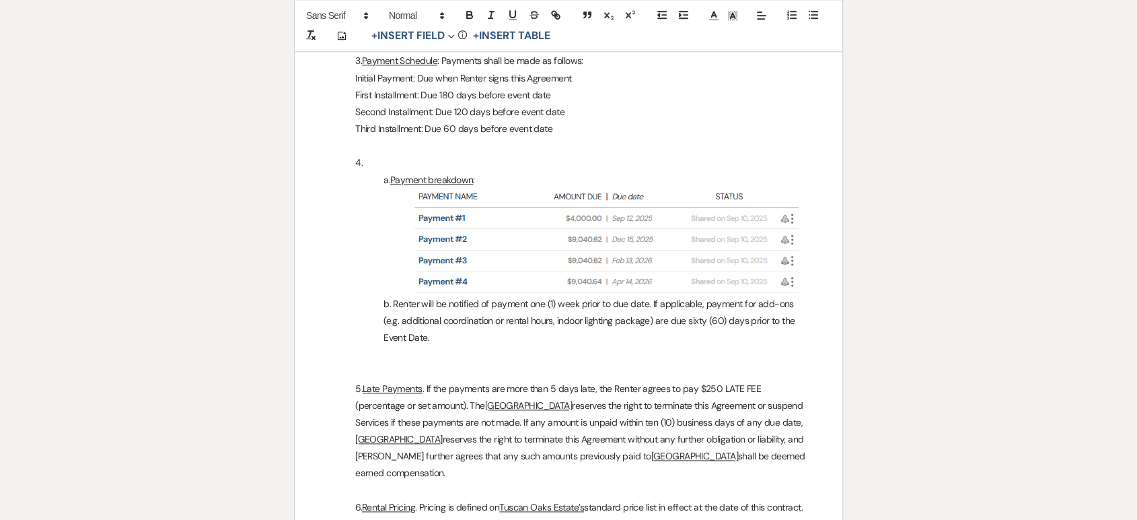
click at [788, 291] on img at bounding box center [611, 241] width 398 height 107
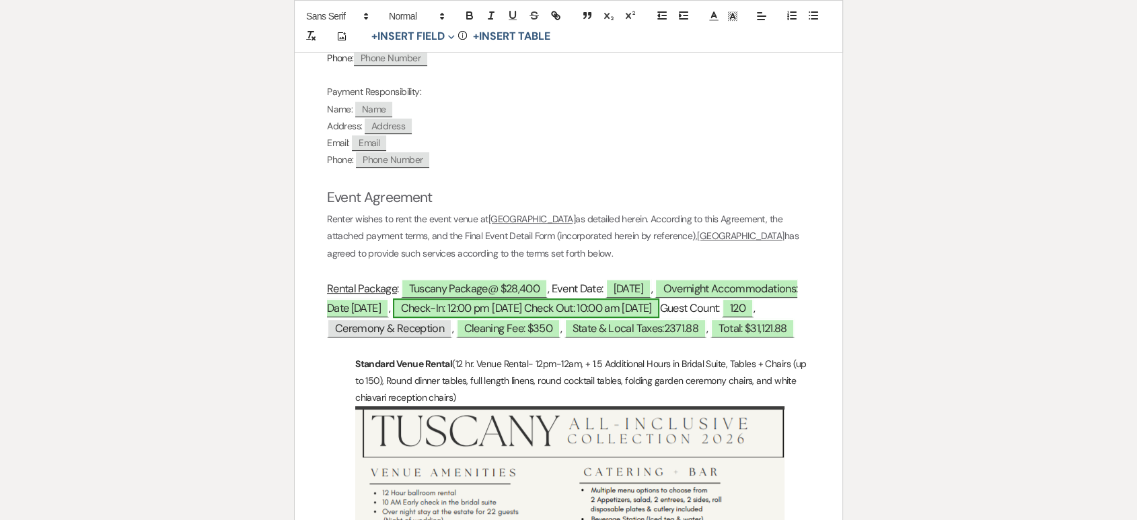
scroll to position [567, 0]
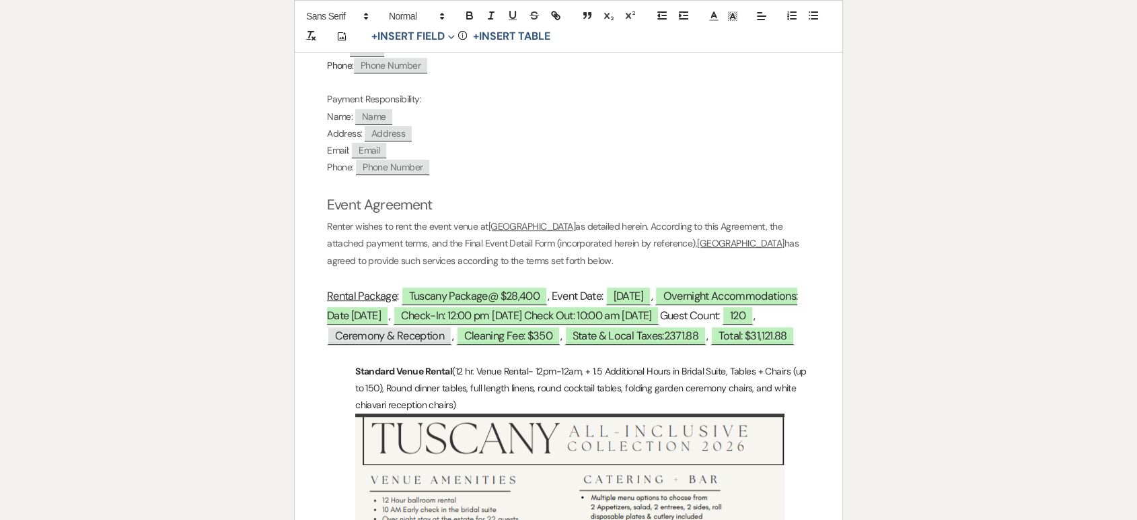
click at [767, 330] on h3 "Rental Package : ﻿ Tuscany Package@ $28,400 ﻿ , Event Date: ﻿ [DATE] ﻿ , ﻿ Over…" at bounding box center [568, 315] width 483 height 59
click at [676, 332] on h3 "Rental Package : ﻿ Tuscany Package@ $28,400 ﻿ , Event Date: ﻿ [DATE] ﻿ , ﻿ Over…" at bounding box center [568, 315] width 483 height 59
click at [433, 32] on button "+ Insert Field Expand" at bounding box center [413, 36] width 93 height 16
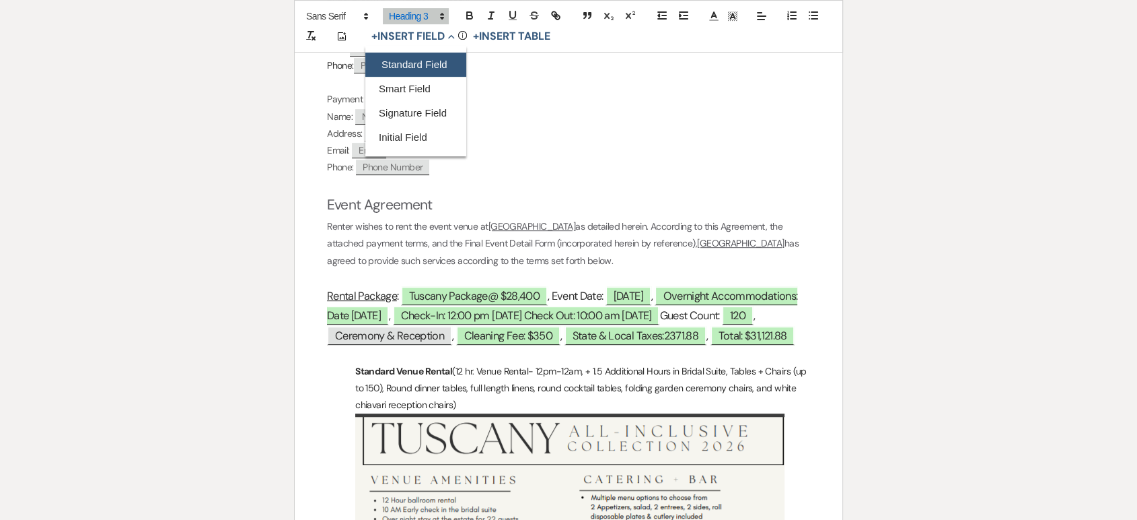
click at [430, 71] on button "Standard Field" at bounding box center [415, 64] width 101 height 24
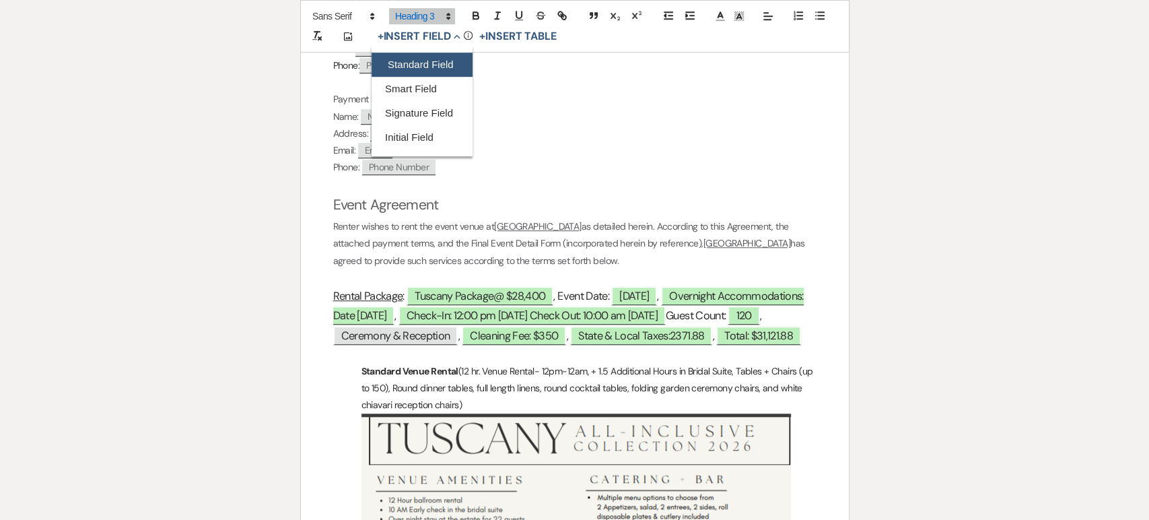
select select "owner"
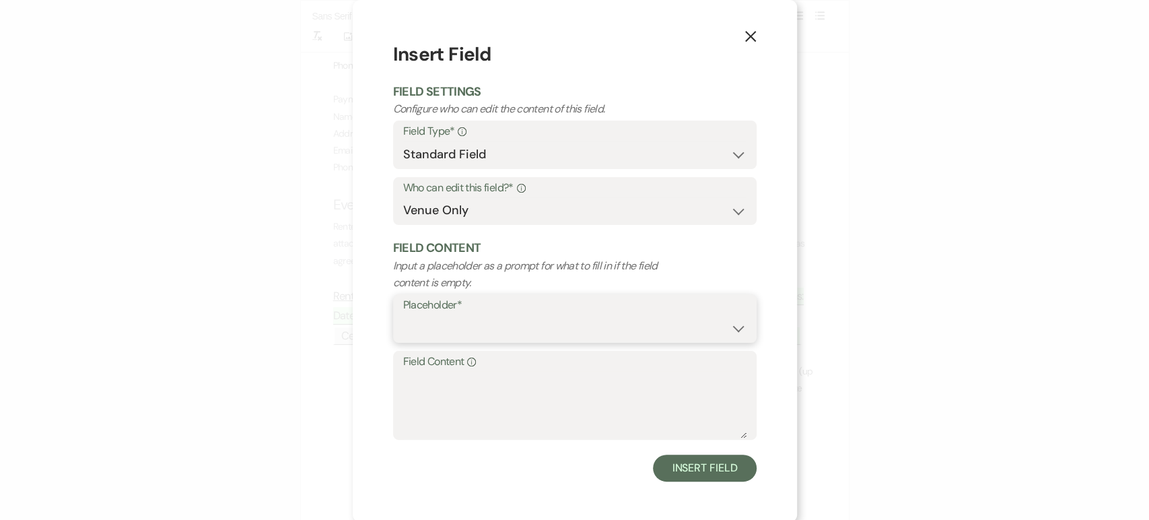
click at [437, 332] on select "Custom Placeholder Date Time Name Location Venue Name Type Number Budget Addres…" at bounding box center [574, 328] width 343 height 26
select select "Type"
click at [403, 315] on select "Custom Placeholder Date Time Name Location Venue Name Type Number Budget Addres…" at bounding box center [574, 328] width 343 height 26
click at [431, 390] on textarea "Field Content Info" at bounding box center [574, 404] width 343 height 67
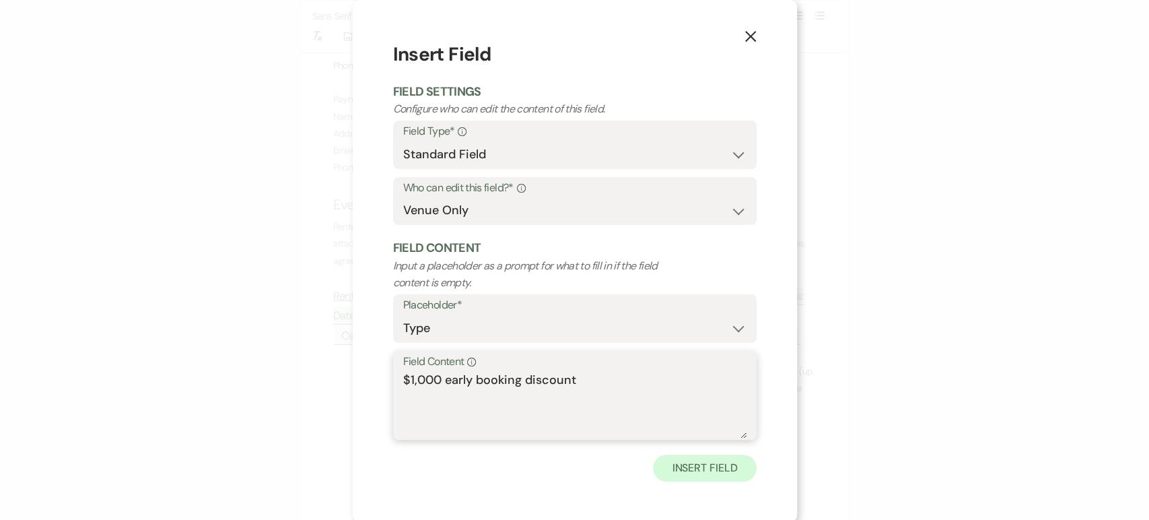
type textarea "$1,000 early booking discount"
click at [704, 466] on button "Insert Field" at bounding box center [704, 467] width 103 height 27
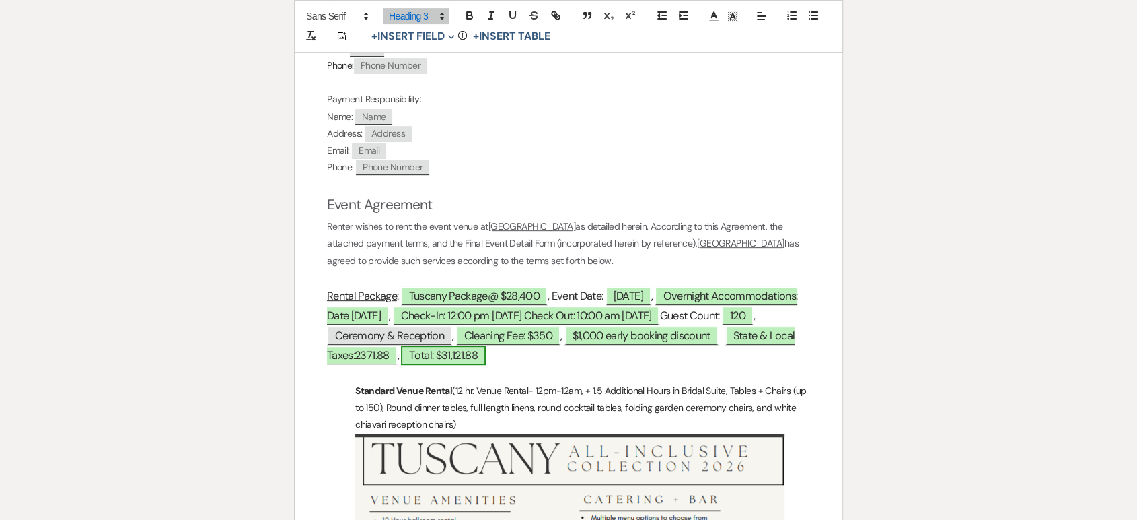
click at [486, 353] on span "Total: $31,121.88" at bounding box center [443, 355] width 85 height 20
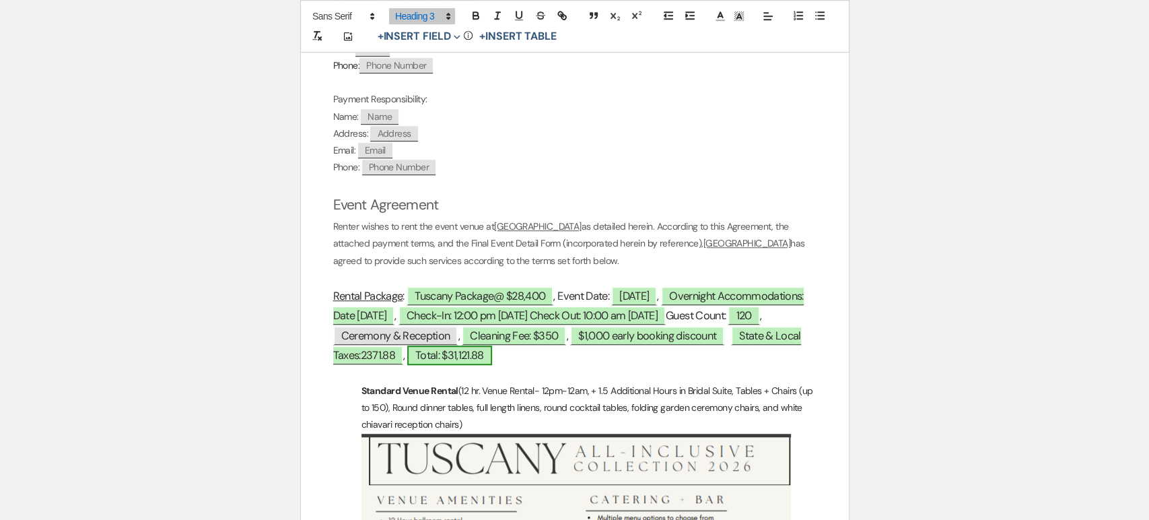
select select "owner"
select select "Type"
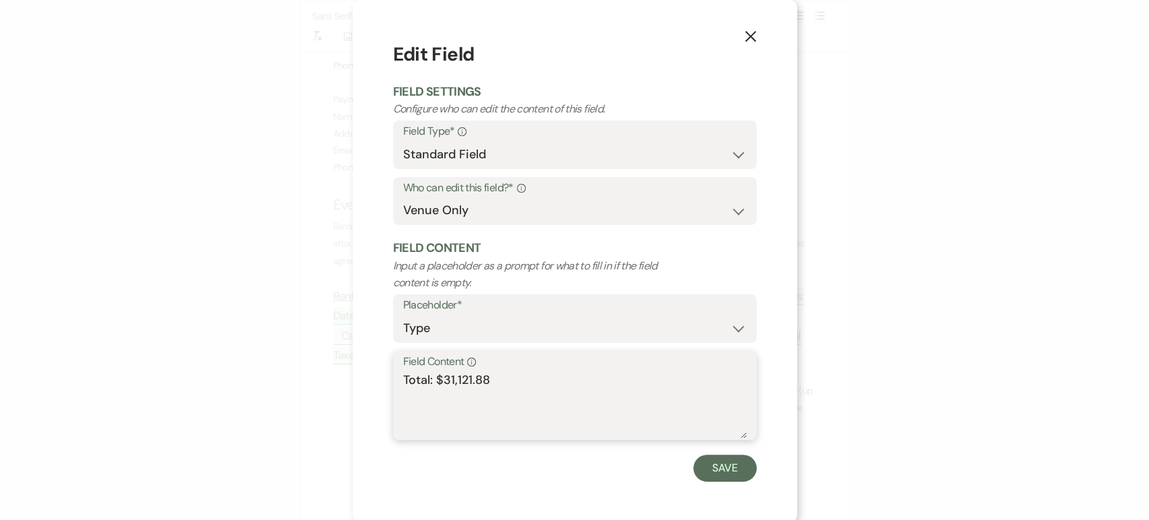
click at [489, 381] on textarea "Total: $31,121.88" at bounding box center [574, 404] width 343 height 67
type textarea "Total: $30,039.38"
click at [716, 477] on button "Save" at bounding box center [724, 467] width 63 height 27
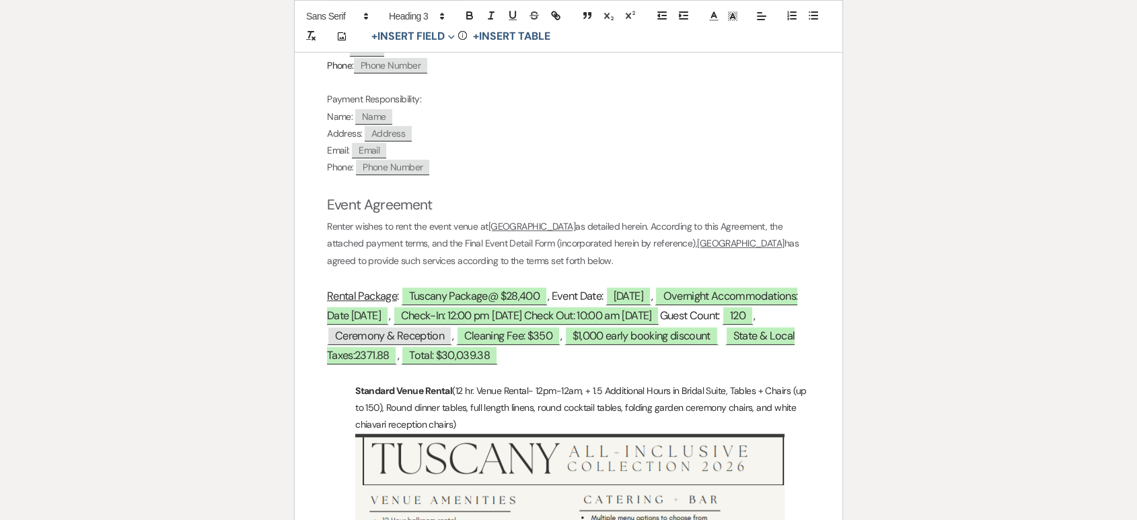
click at [507, 365] on p at bounding box center [568, 373] width 483 height 17
click at [459, 358] on span "State & Local Taxes:2371.88" at bounding box center [561, 345] width 468 height 39
select select "owner"
select select "Type"
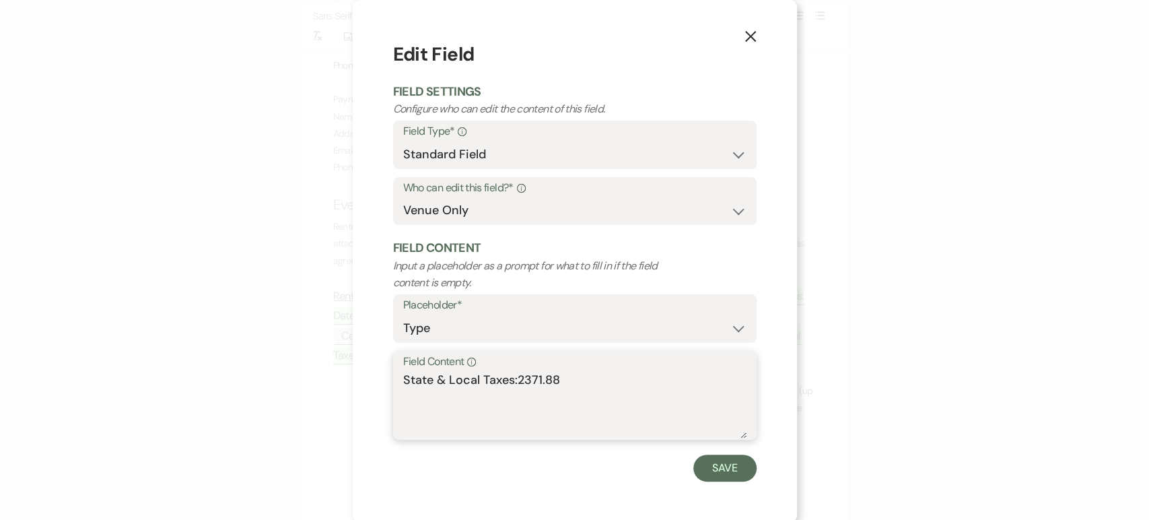
click at [563, 390] on textarea "State & Local Taxes:2371.88" at bounding box center [574, 404] width 343 height 67
type textarea "State & Local Taxes:2289.38"
click at [703, 470] on button "Save" at bounding box center [724, 467] width 63 height 27
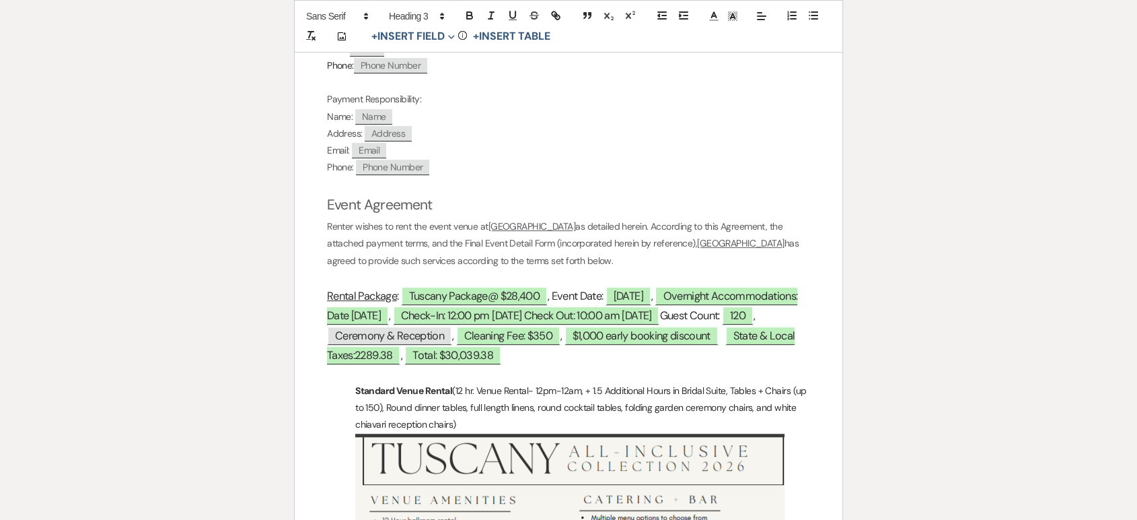
scroll to position [709, 0]
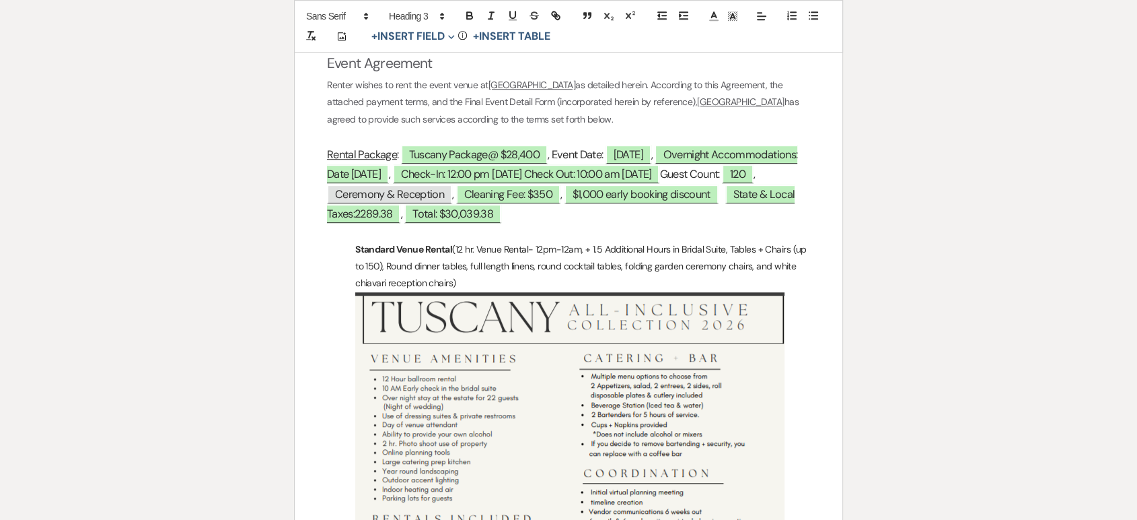
click at [608, 251] on p "Standard Venue Rental (12 hr. Venue Rental- 12pm-12am, + 1.5 Additional Hours i…" at bounding box center [568, 522] width 483 height 562
click at [378, 265] on p "Standard Venue Rental (12 hr. Venue Rental- 12pm-12am, + 2 Additional Hours in …" at bounding box center [568, 522] width 483 height 562
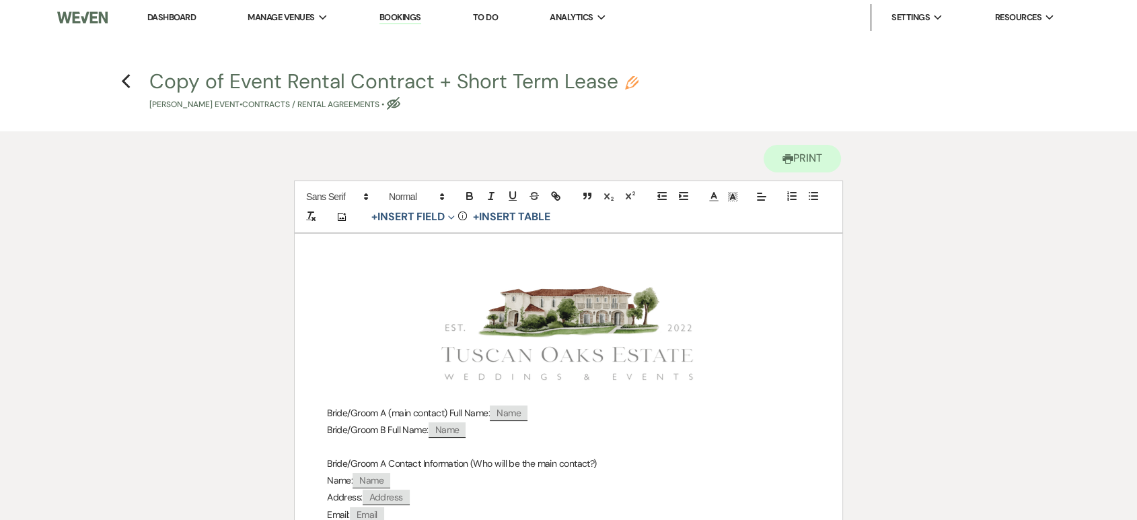
scroll to position [0, 0]
click at [627, 86] on use "button" at bounding box center [631, 82] width 13 height 13
select select "10"
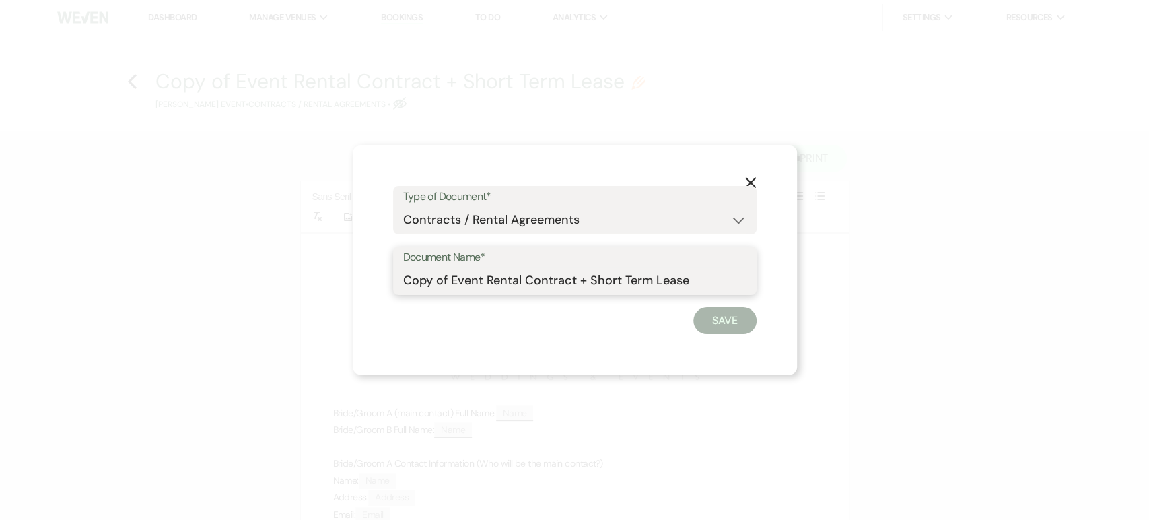
drag, startPoint x: 448, startPoint y: 274, endPoint x: 361, endPoint y: 268, distance: 87.7
click at [361, 268] on div "X Type of Document* Special Event Insurance Vendor Certificate of Insurance Con…" at bounding box center [575, 259] width 444 height 229
type input "Updated Event Rental Contract + Short Term Lease"
click at [730, 319] on button "Save" at bounding box center [724, 320] width 63 height 27
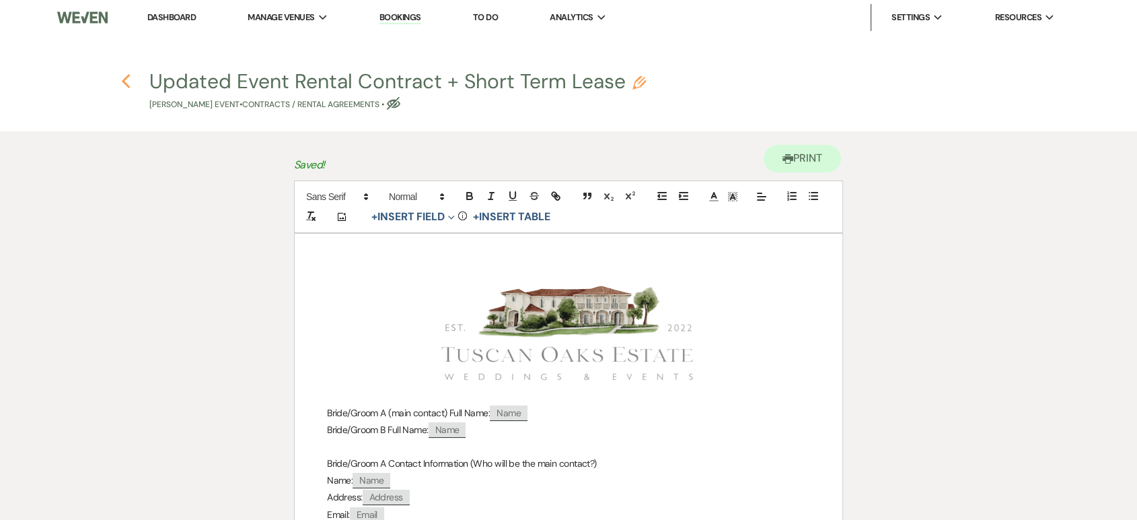
click at [127, 73] on icon "Previous" at bounding box center [126, 81] width 10 height 16
select select "5"
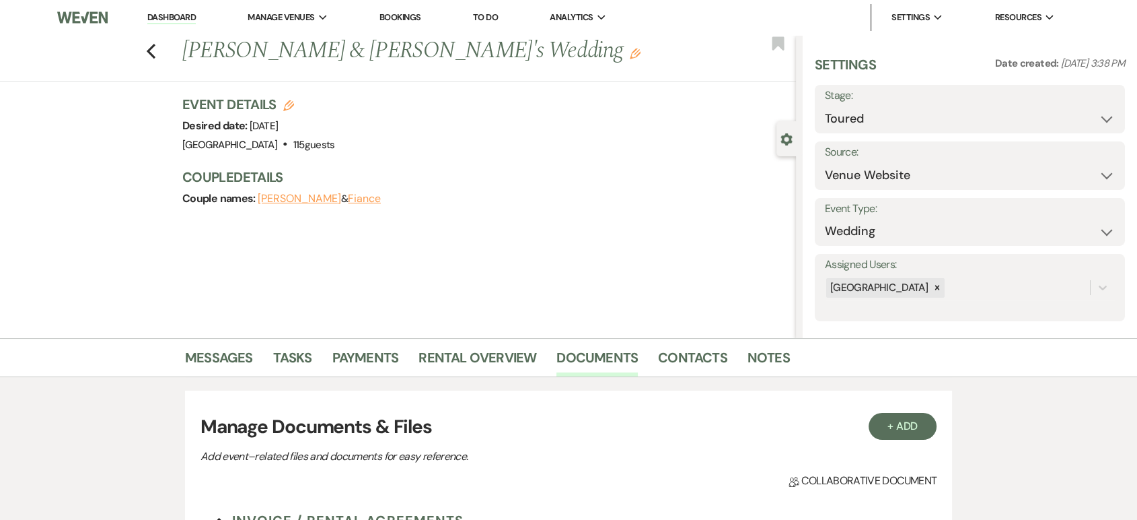
scroll to position [388, 0]
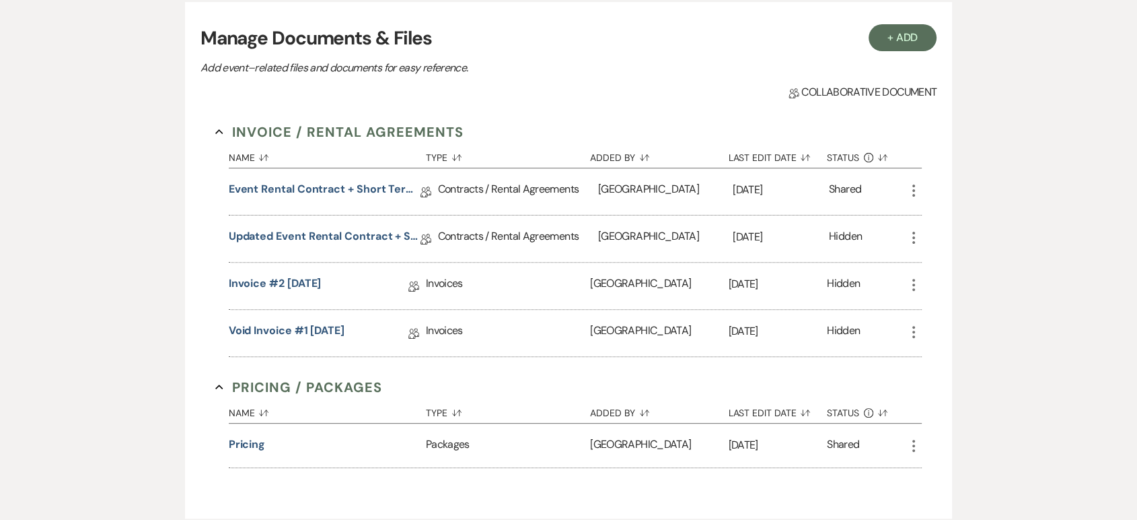
click at [913, 195] on use "button" at bounding box center [914, 190] width 3 height 12
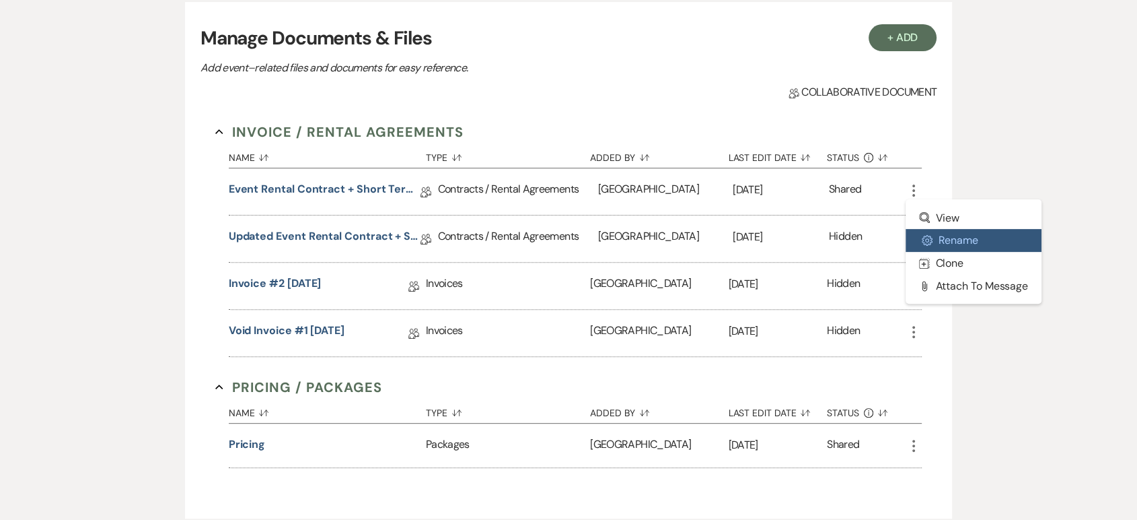
click at [947, 236] on button "Settings Gear Rename" at bounding box center [974, 240] width 136 height 23
select select "10"
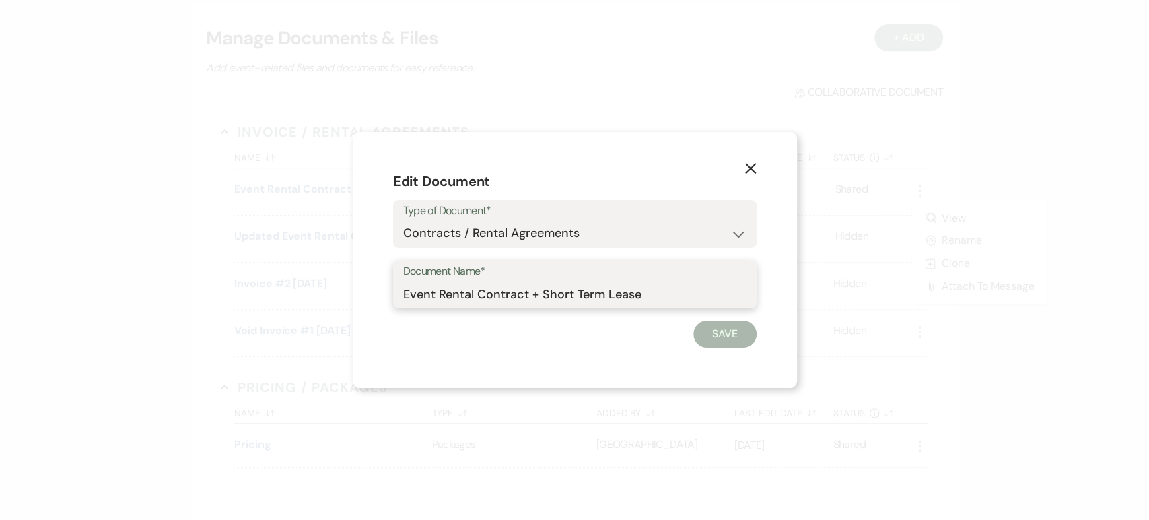
click at [407, 289] on input "Event Rental Contract + Short Term Lease" at bounding box center [574, 294] width 343 height 26
type input "VOID Event Rental Contract + Short Term Lease"
click at [748, 341] on button "Save" at bounding box center [724, 333] width 63 height 27
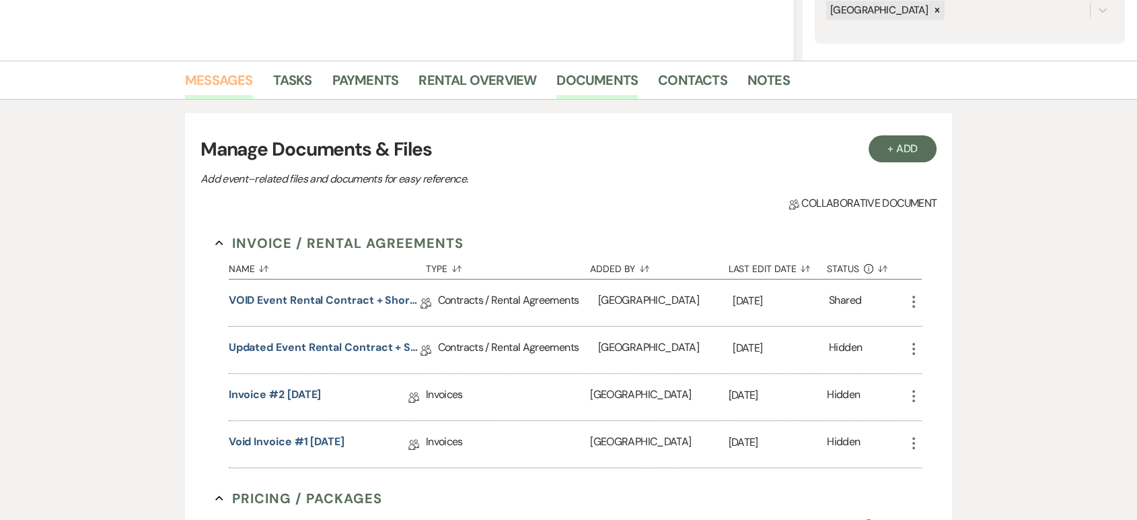
click at [234, 79] on link "Messages" at bounding box center [219, 84] width 68 height 30
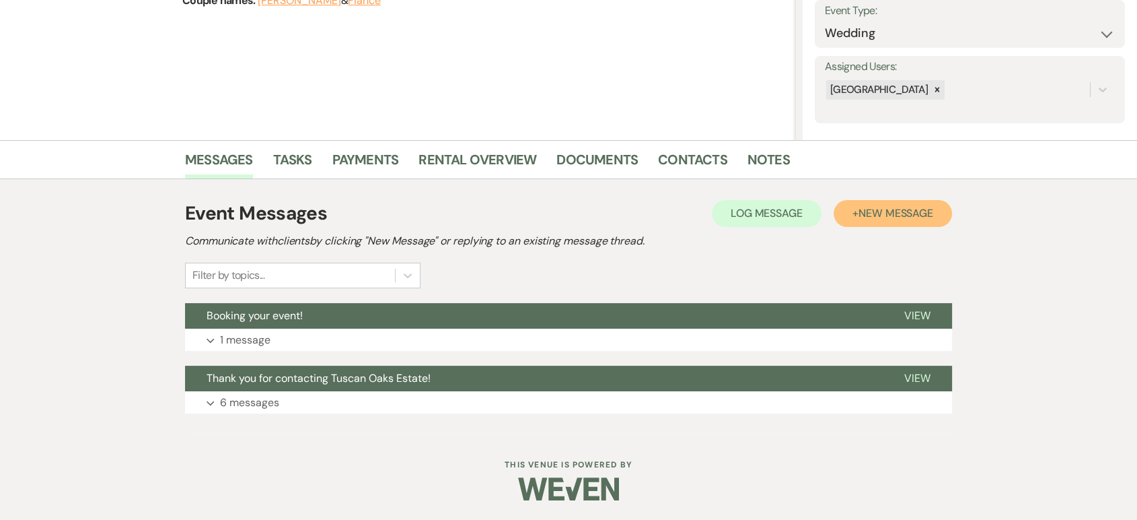
click at [917, 219] on span "New Message" at bounding box center [896, 213] width 75 height 14
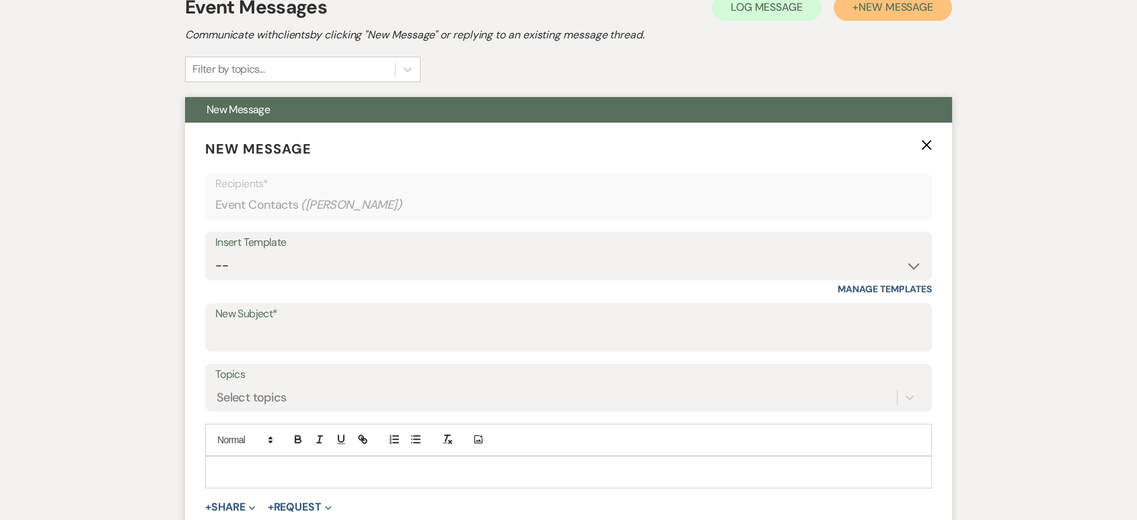
scroll to position [407, 0]
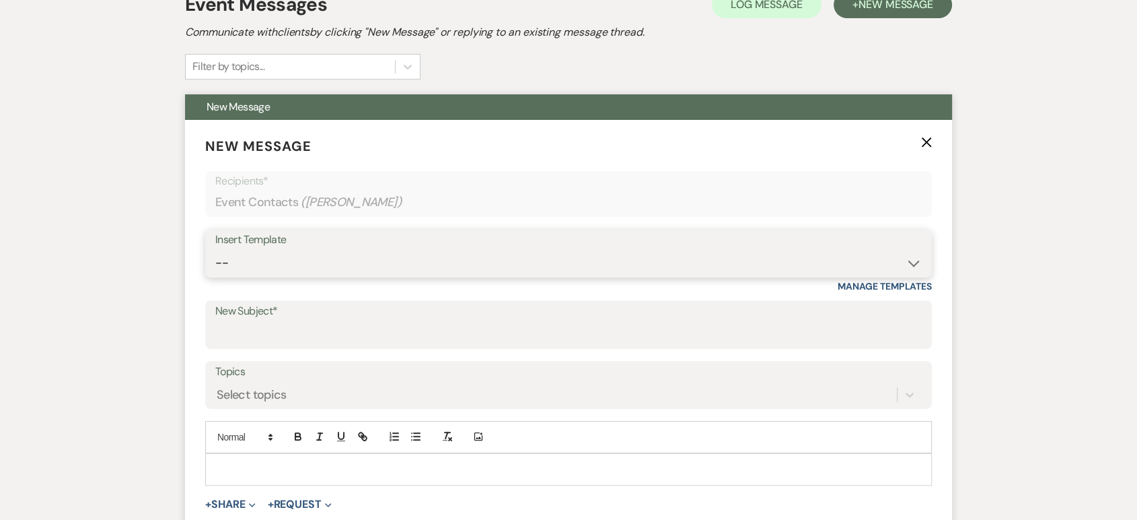
click at [296, 254] on select "-- Lead: Automated Intro Email (Wedding) Lead: 1st Follow Up Email Images Lead:…" at bounding box center [568, 263] width 707 height 26
select select "1209"
click at [215, 250] on select "-- Lead: Automated Intro Email (Wedding) Lead: 1st Follow Up Email Images Lead:…" at bounding box center [568, 263] width 707 height 26
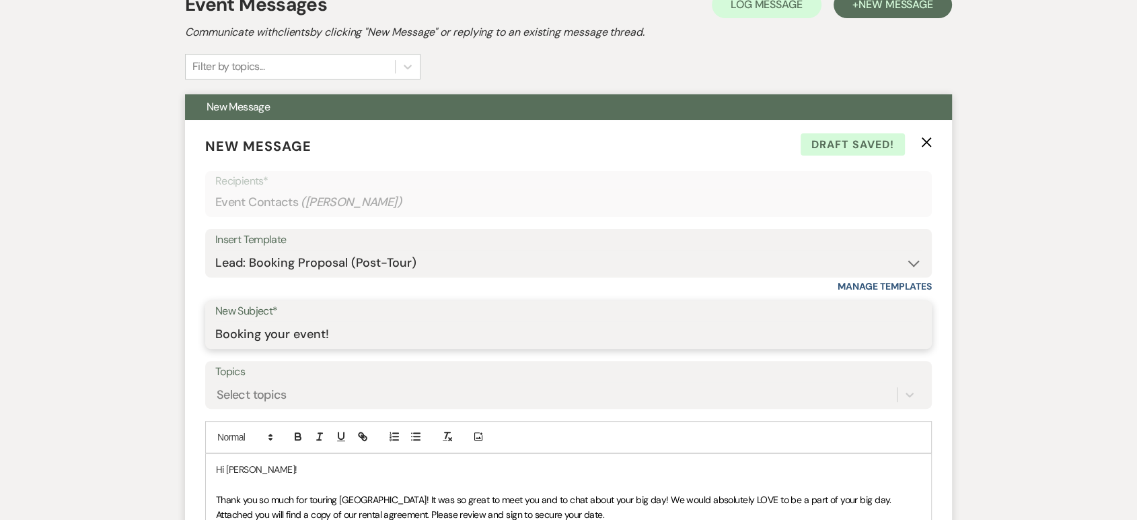
click at [339, 333] on input "Booking your event!" at bounding box center [568, 334] width 707 height 26
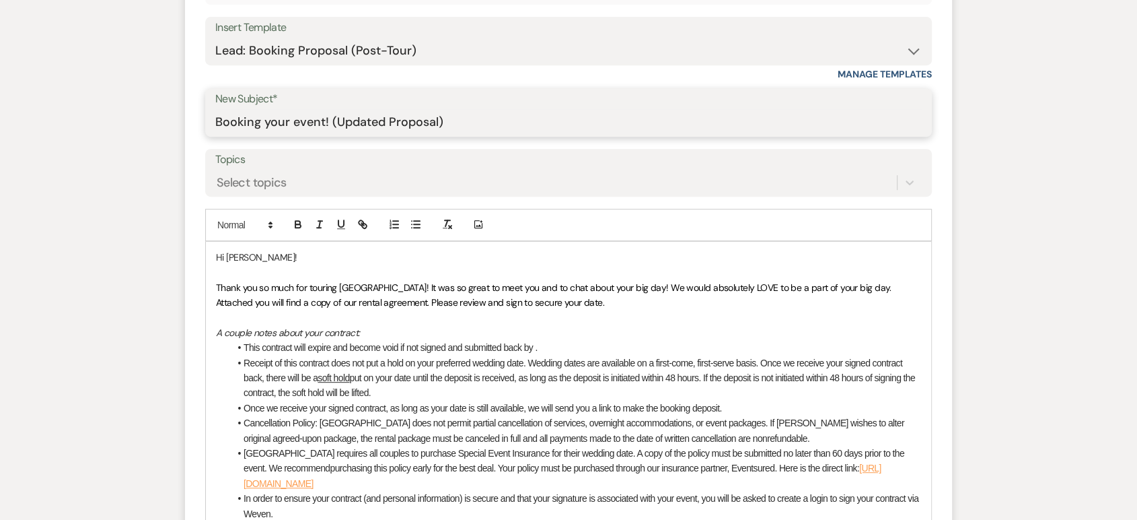
scroll to position [646, 0]
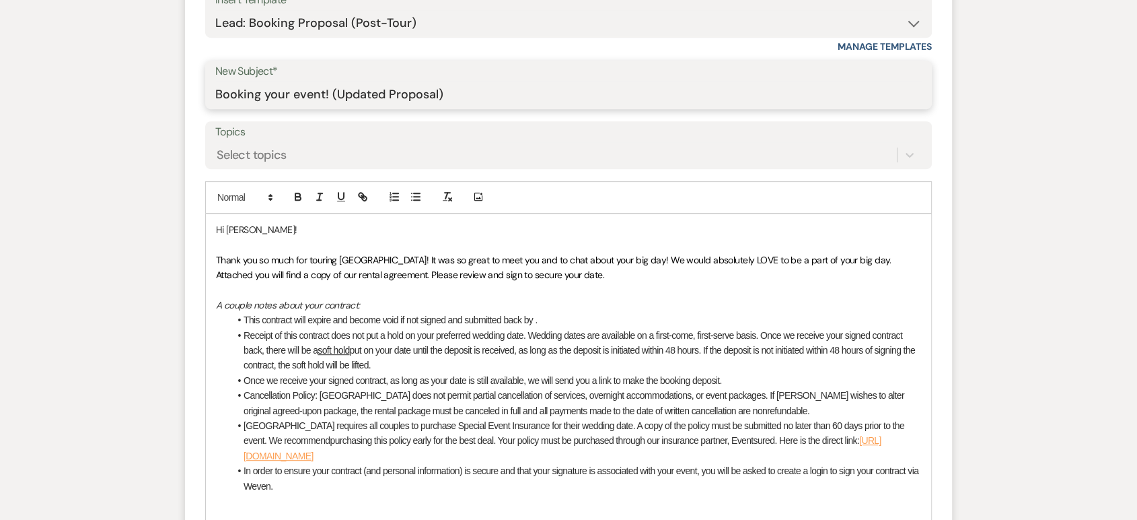
type input "Booking your event! (Updated Proposal)"
click at [254, 233] on p "Hi [PERSON_NAME]!" at bounding box center [568, 229] width 705 height 15
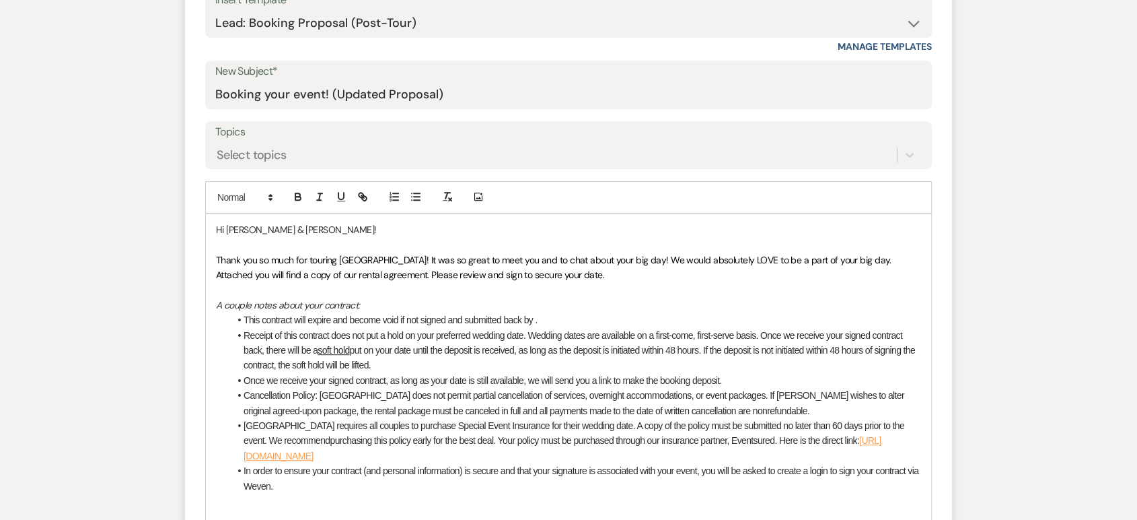
click at [533, 316] on li "This contract will expire and become void if not signed and submitted back by ." at bounding box center [576, 319] width 692 height 15
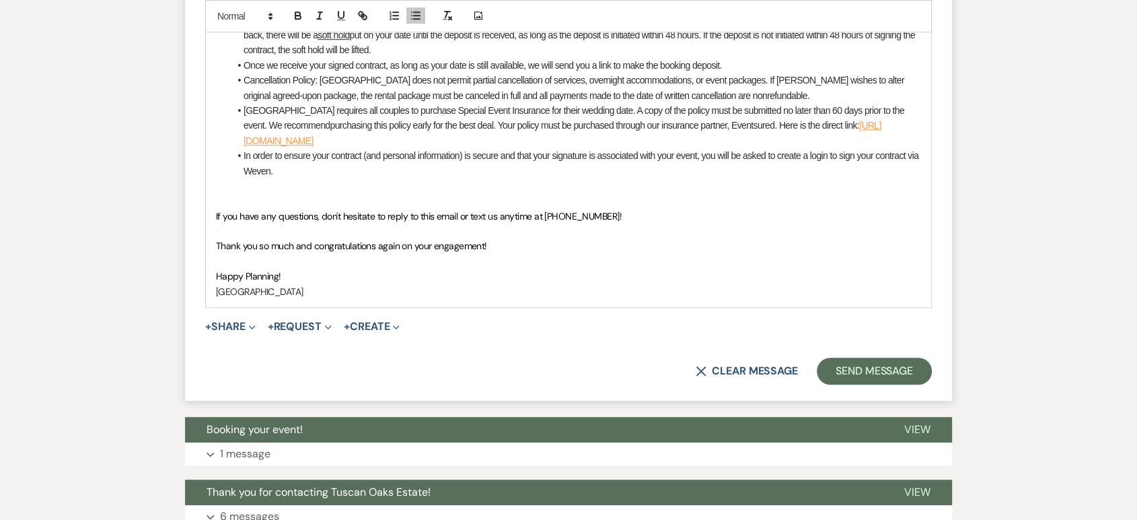
scroll to position [963, 0]
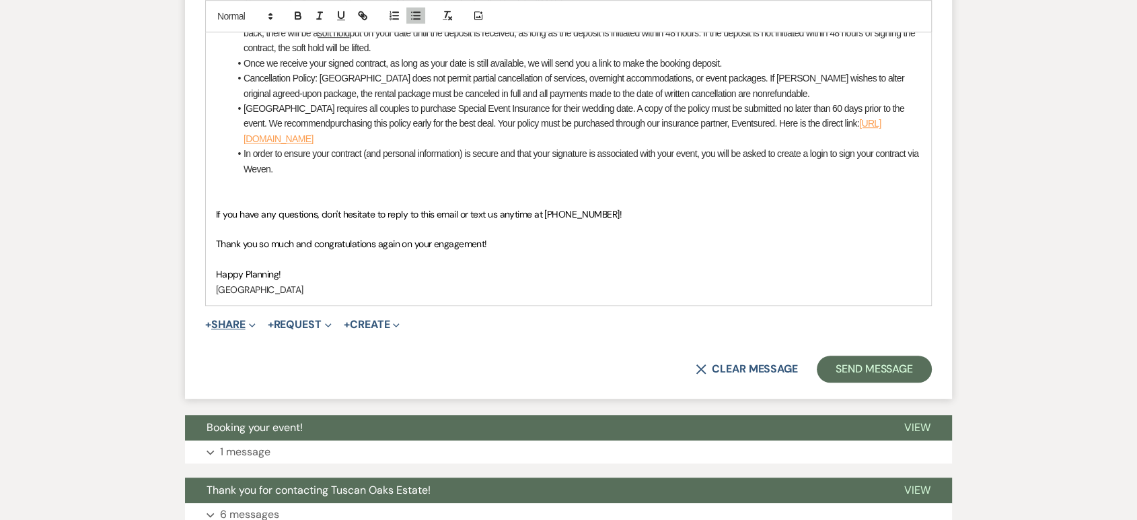
click at [241, 322] on button "+ Share Expand" at bounding box center [230, 324] width 50 height 11
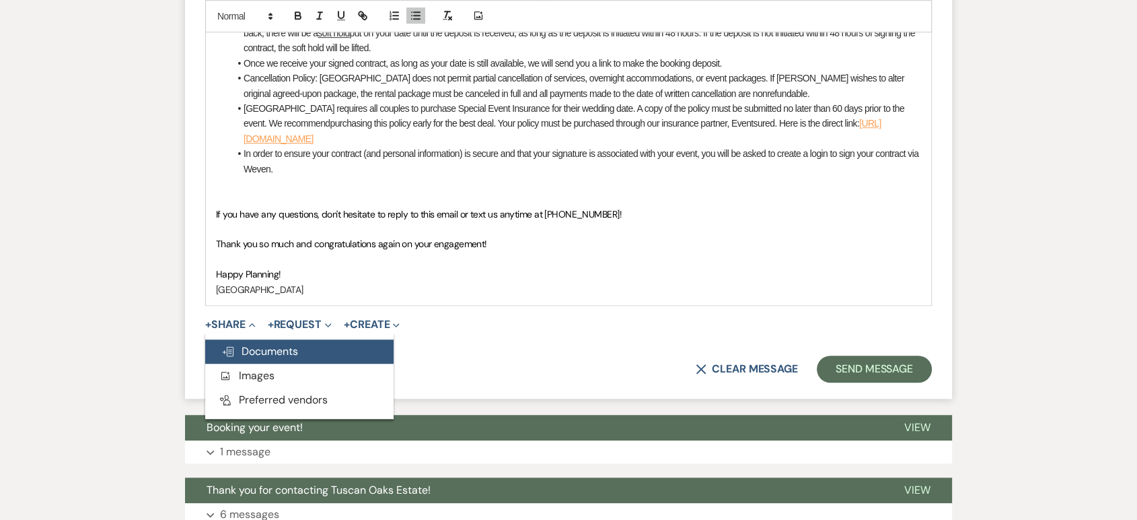
click at [260, 344] on span "Doc Upload Documents" at bounding box center [259, 351] width 77 height 14
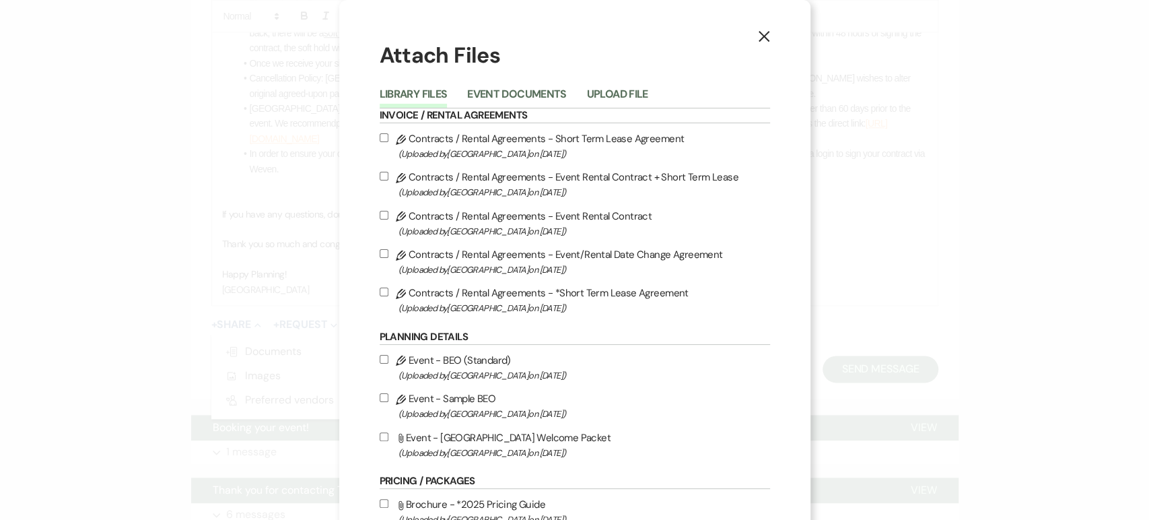
click at [531, 84] on div "Library Files Event Documents Upload File" at bounding box center [575, 94] width 390 height 28
click at [531, 93] on button "Event Documents" at bounding box center [516, 98] width 99 height 19
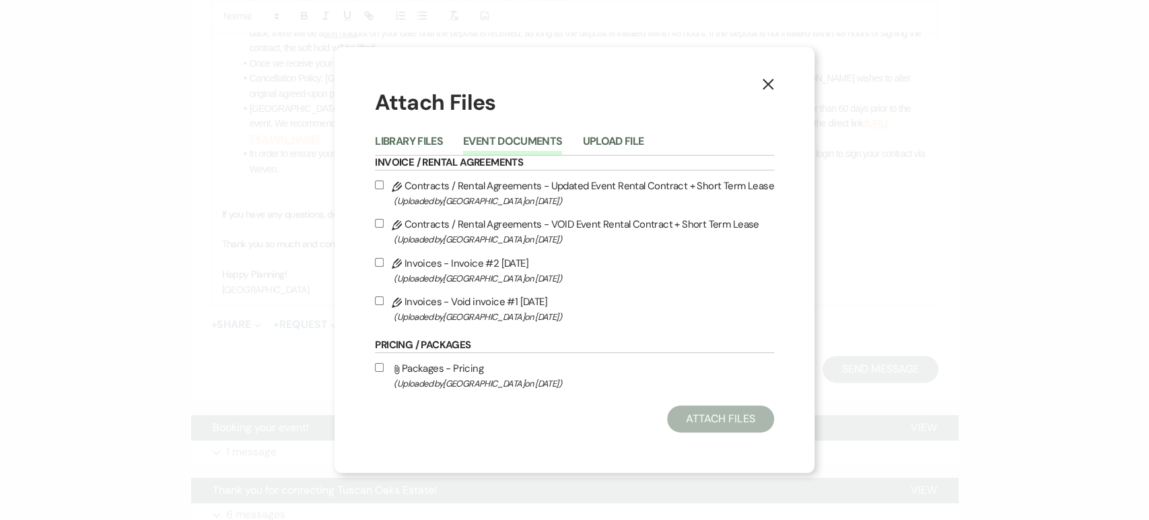
click at [382, 182] on input "Pencil Contracts / Rental Agreements - Updated Event Rental Contract + Short Te…" at bounding box center [379, 184] width 9 height 9
checkbox input "true"
click at [686, 411] on button "Attach Files" at bounding box center [720, 418] width 107 height 27
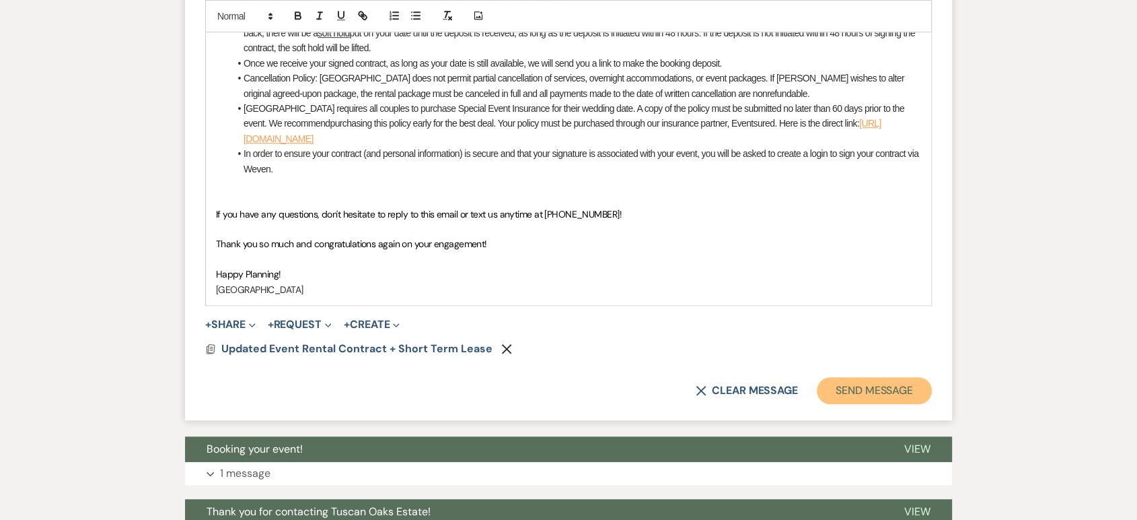
click at [892, 386] on button "Send Message" at bounding box center [874, 390] width 115 height 27
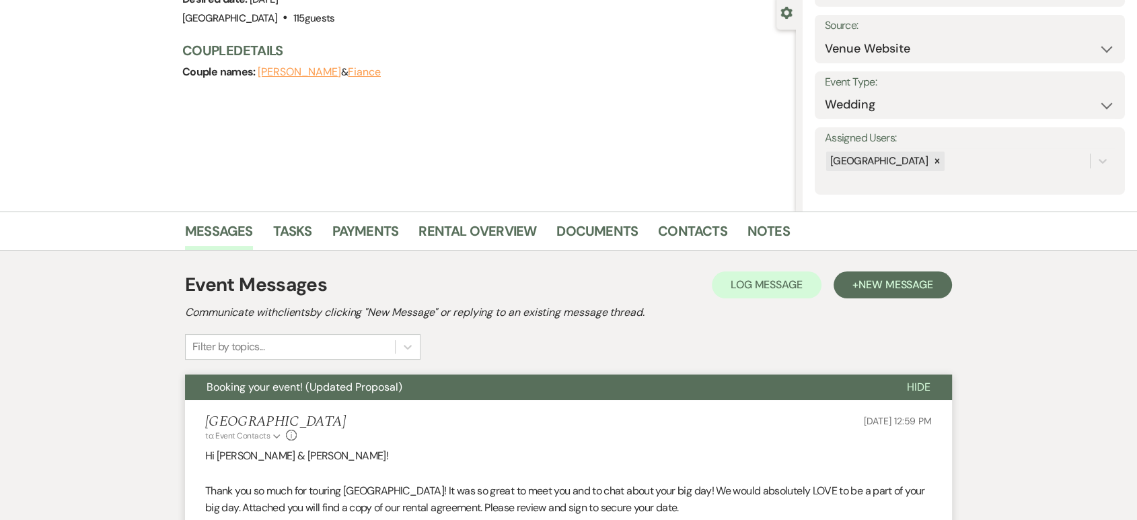
scroll to position [80, 0]
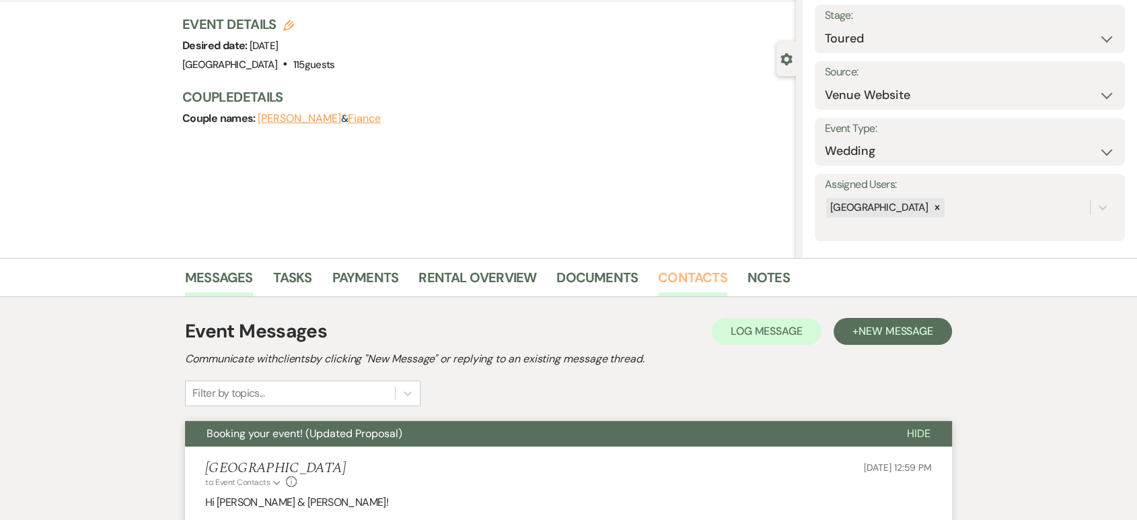
click at [666, 277] on link "Contacts" at bounding box center [692, 282] width 69 height 30
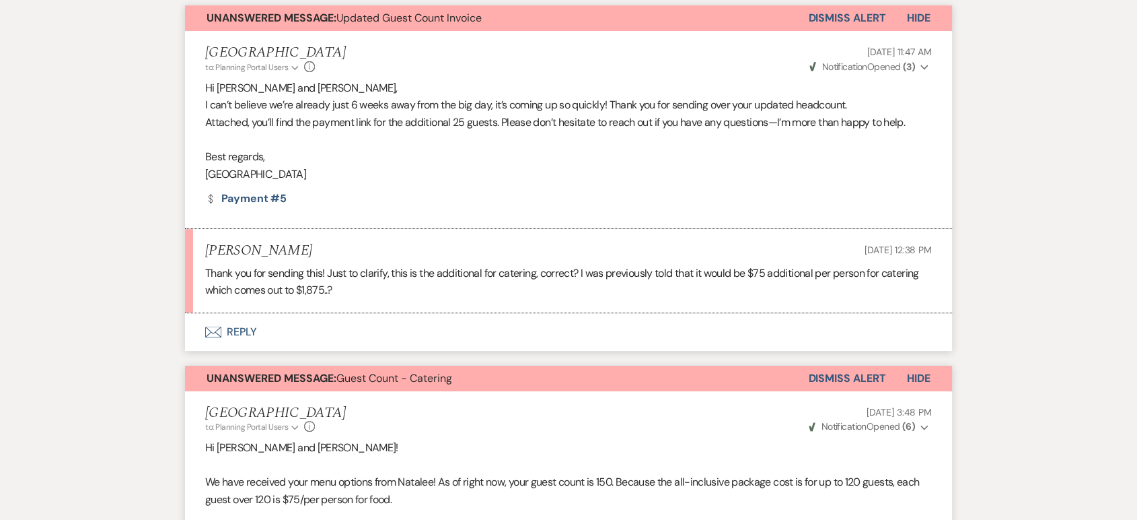
click at [242, 326] on button "Envelope Reply" at bounding box center [568, 332] width 767 height 38
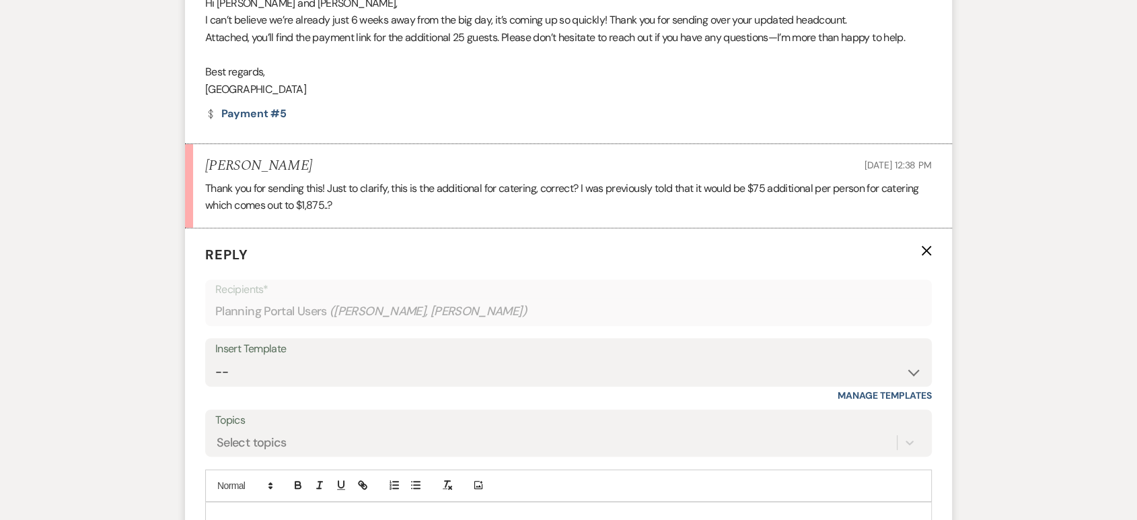
scroll to position [598, 0]
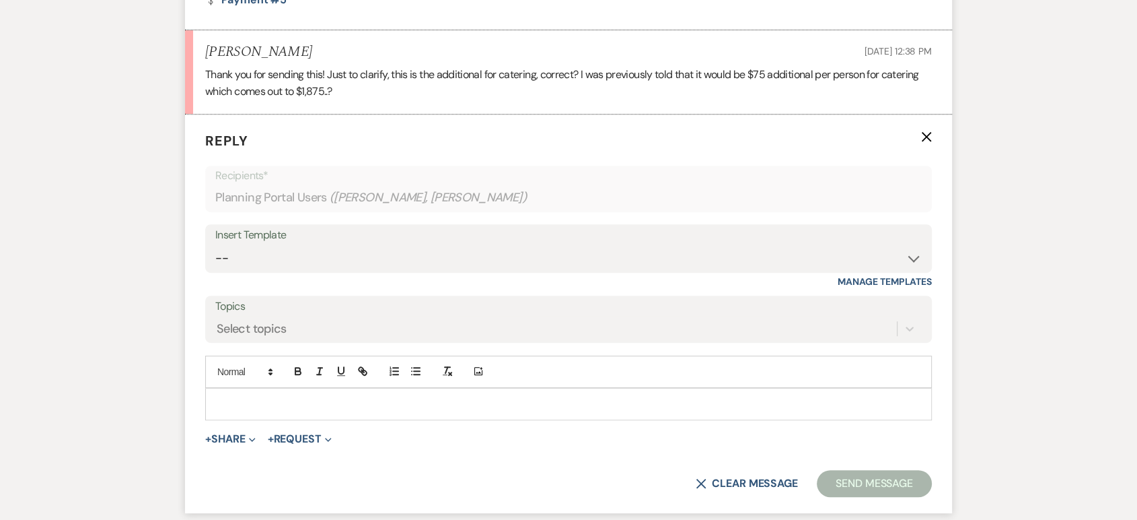
click at [242, 407] on p at bounding box center [568, 403] width 705 height 15
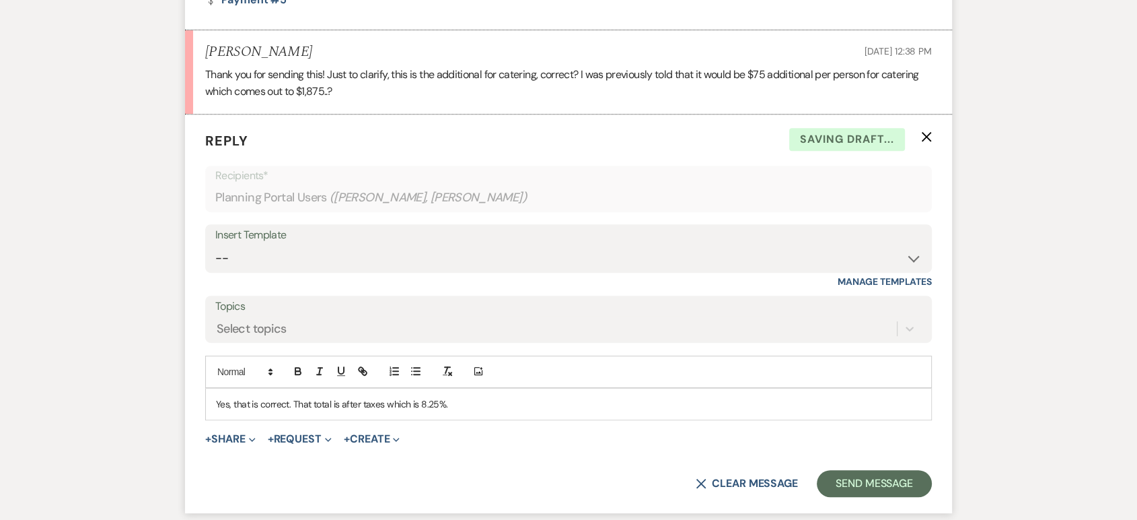
click at [291, 400] on p "Yes, that is correct. That total is after taxes which is 8.25%." at bounding box center [568, 403] width 705 height 15
click at [297, 403] on p "Yes, that is correct, That total is after taxes which is 8.25%." at bounding box center [568, 403] width 705 height 15
click at [496, 402] on p "Yes, that is correct. That total is after taxes which is 8.25%." at bounding box center [568, 403] width 705 height 15
click at [890, 485] on button "Send Message" at bounding box center [874, 483] width 115 height 27
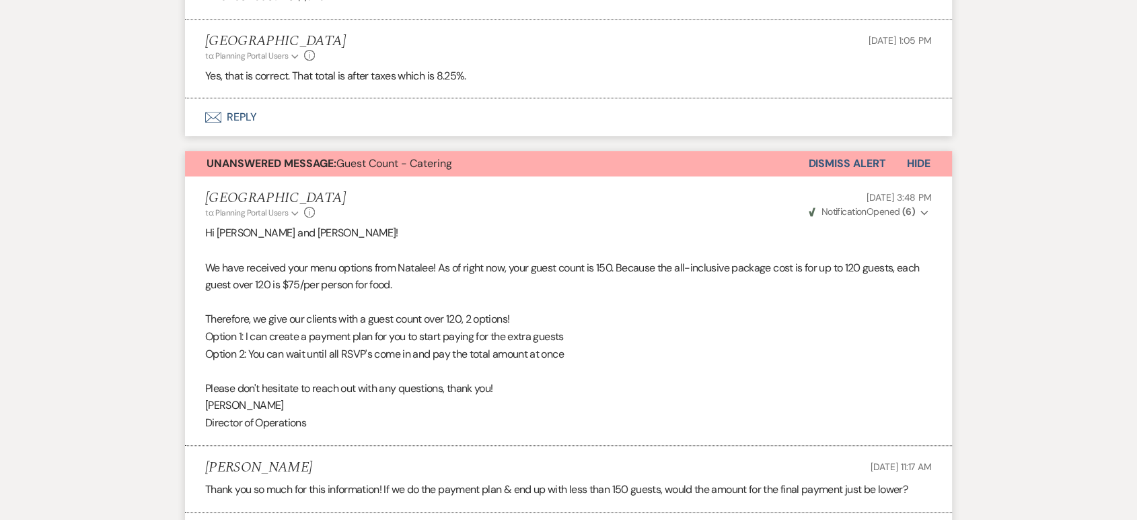
scroll to position [689, 0]
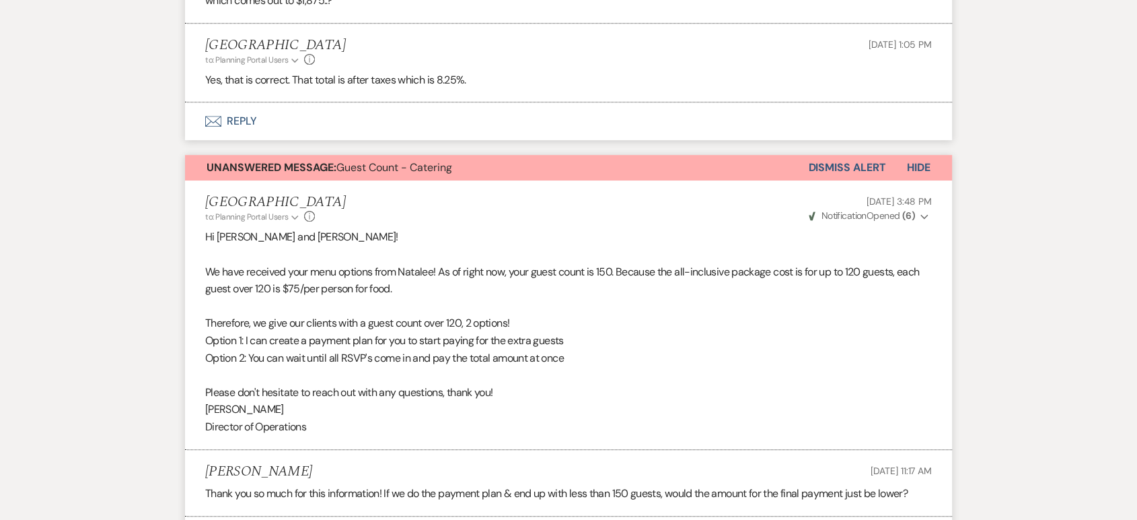
click at [851, 165] on button "Dismiss Alert" at bounding box center [846, 168] width 77 height 26
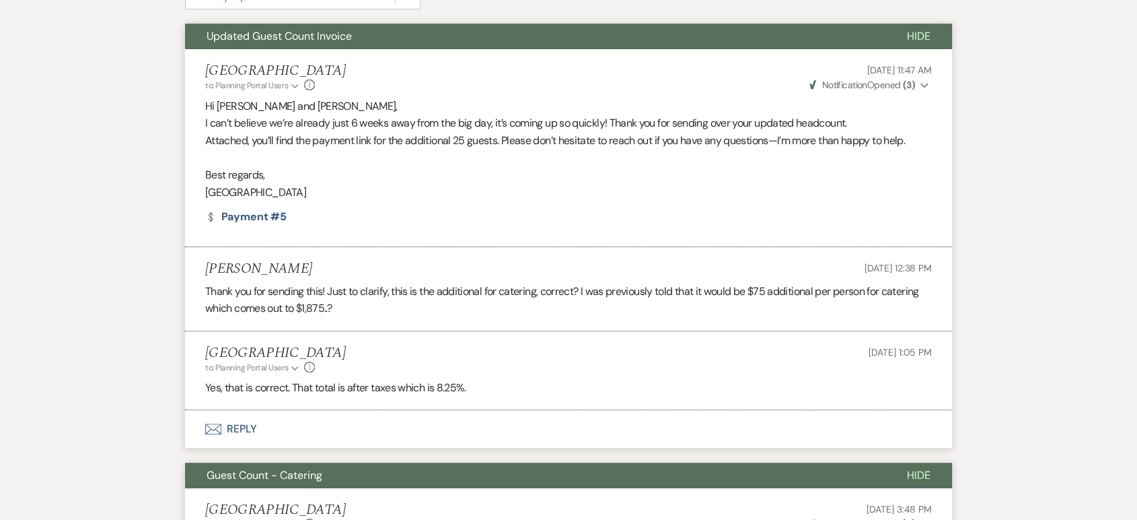
scroll to position [355, 0]
